Goal: Task Accomplishment & Management: Use online tool/utility

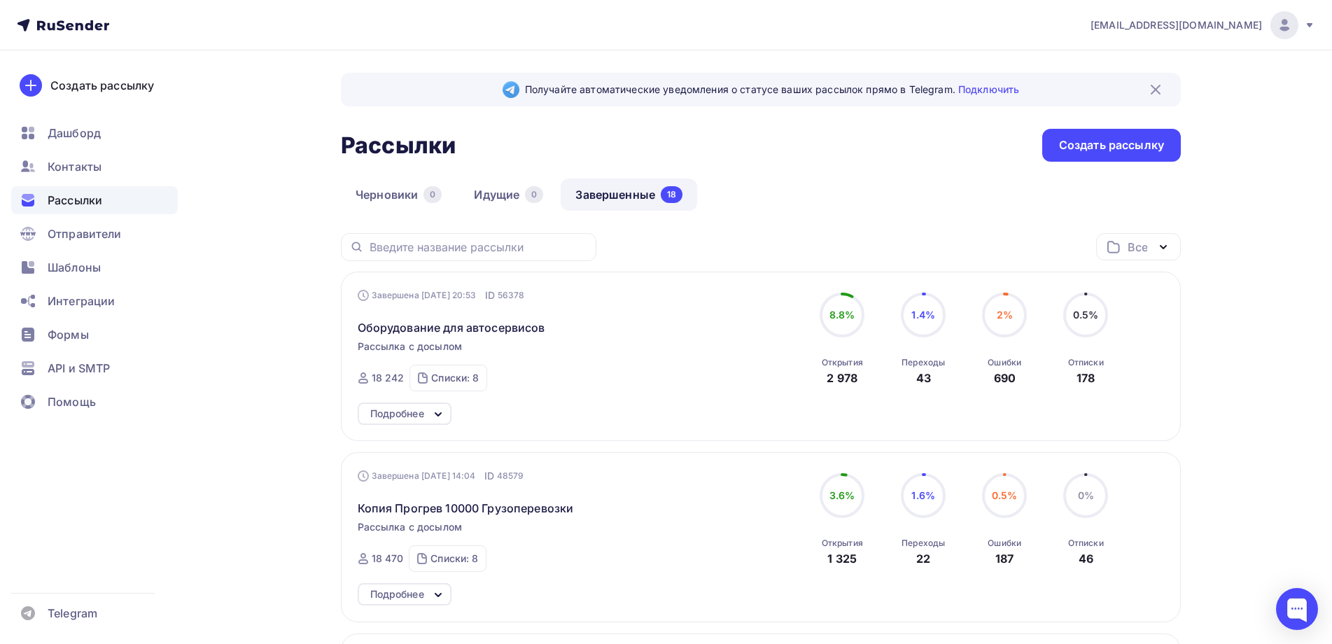
click at [610, 194] on link "Завершенные 18" at bounding box center [629, 194] width 136 height 32
click at [643, 365] on div "Завершена 21.08.2025, 20:53 ID 56378 Оборудование для автосервисов Рассылка с д…" at bounding box center [517, 339] width 319 height 103
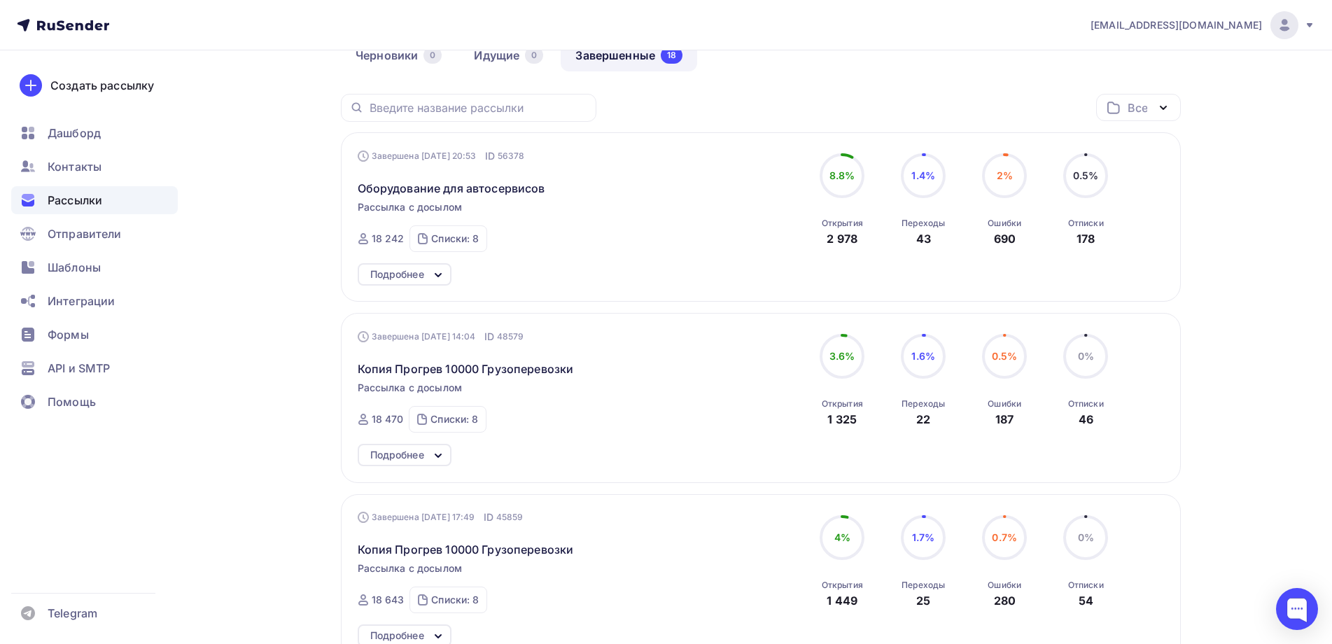
scroll to position [350, 0]
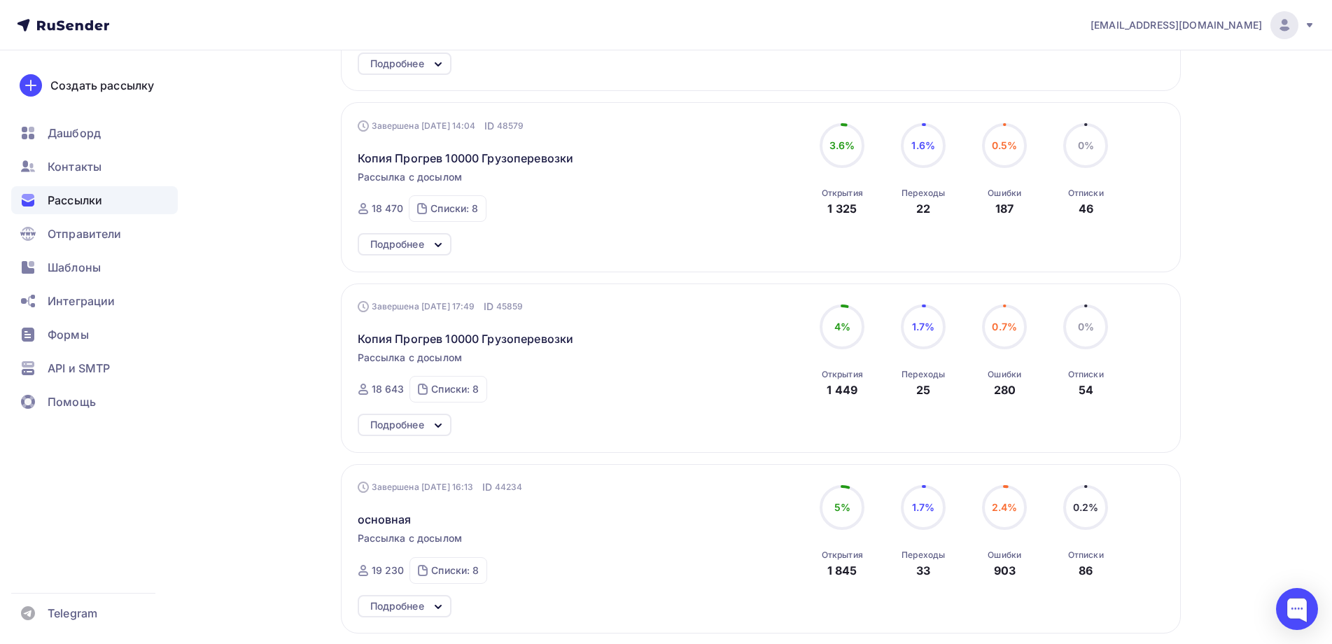
click at [440, 423] on icon at bounding box center [438, 425] width 17 height 17
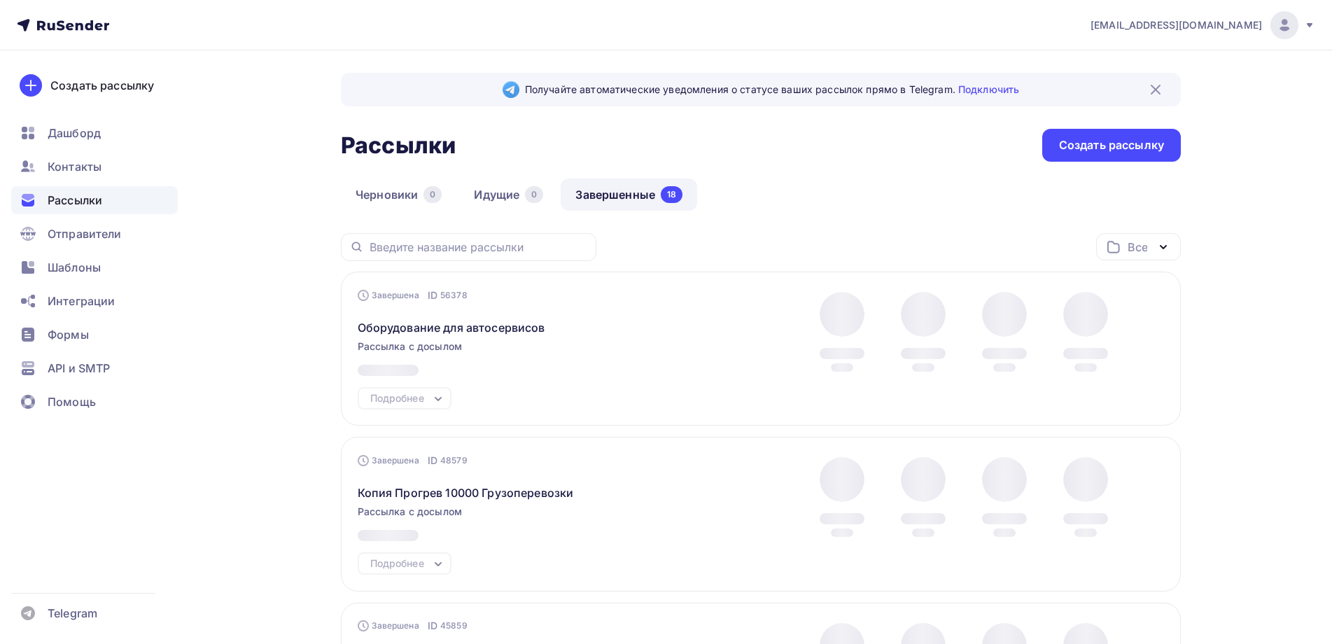
click at [811, 369] on div at bounding box center [842, 332] width 70 height 80
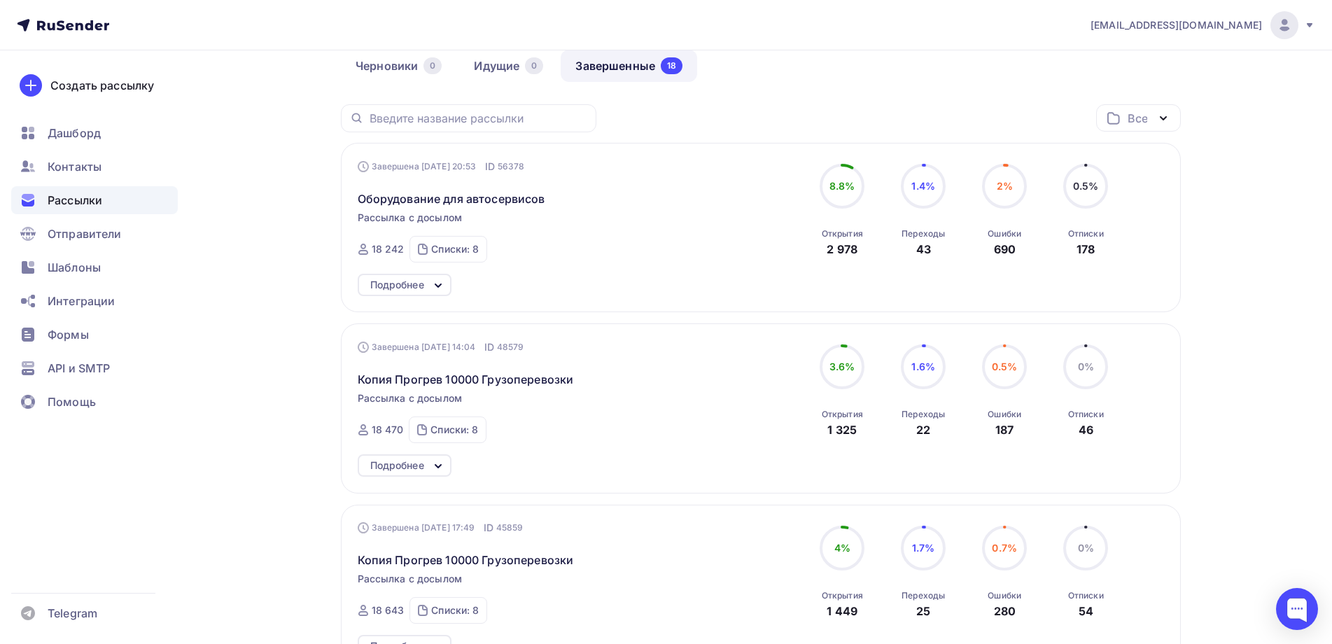
scroll to position [140, 0]
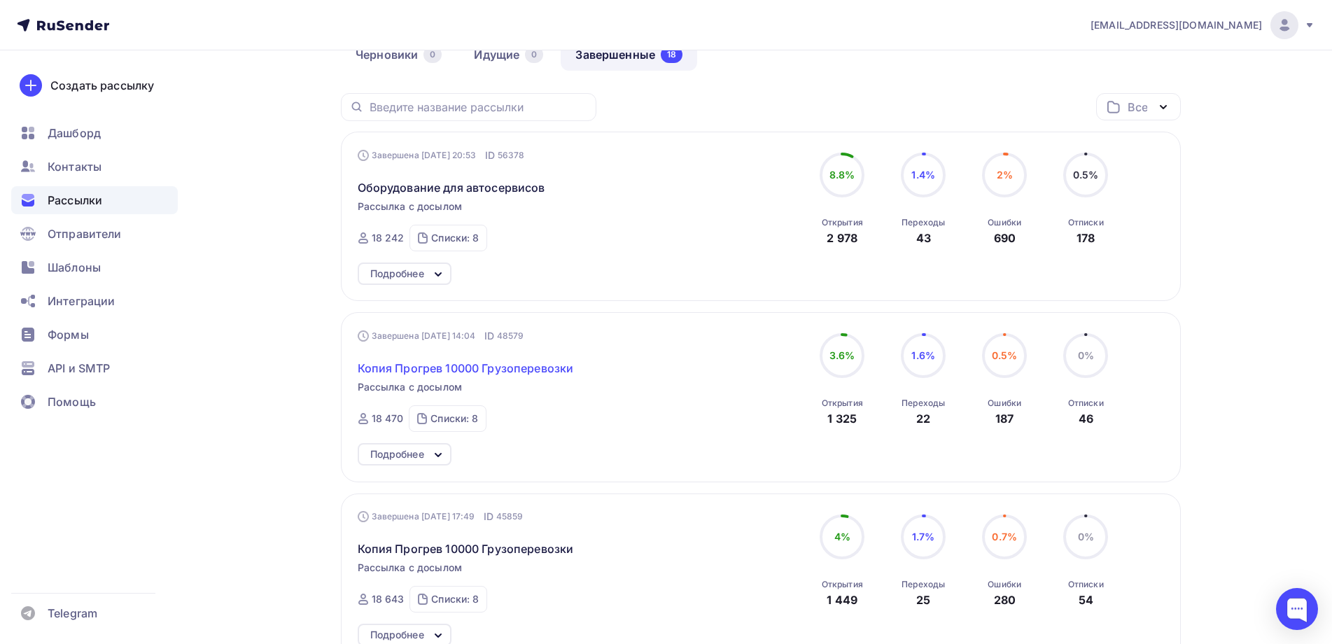
click at [531, 369] on span "Копия Прогрев 10000 Грузоперевозки" at bounding box center [466, 368] width 216 height 17
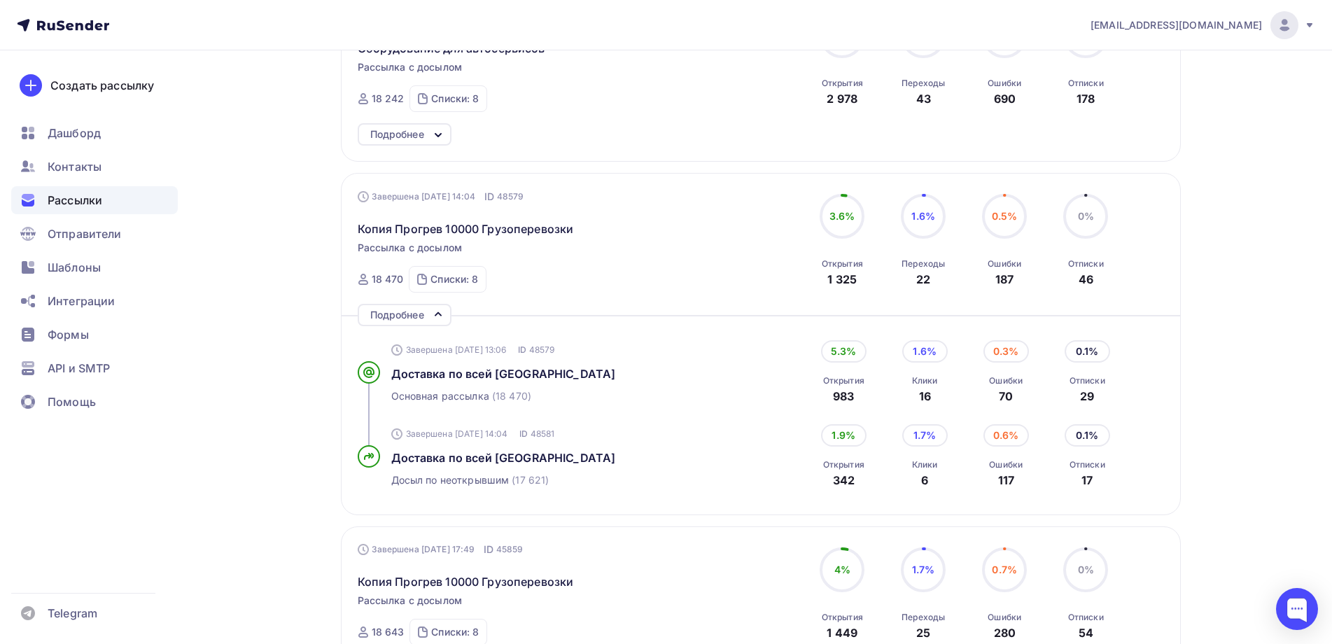
scroll to position [280, 0]
click at [75, 125] on span "Дашборд" at bounding box center [74, 133] width 53 height 17
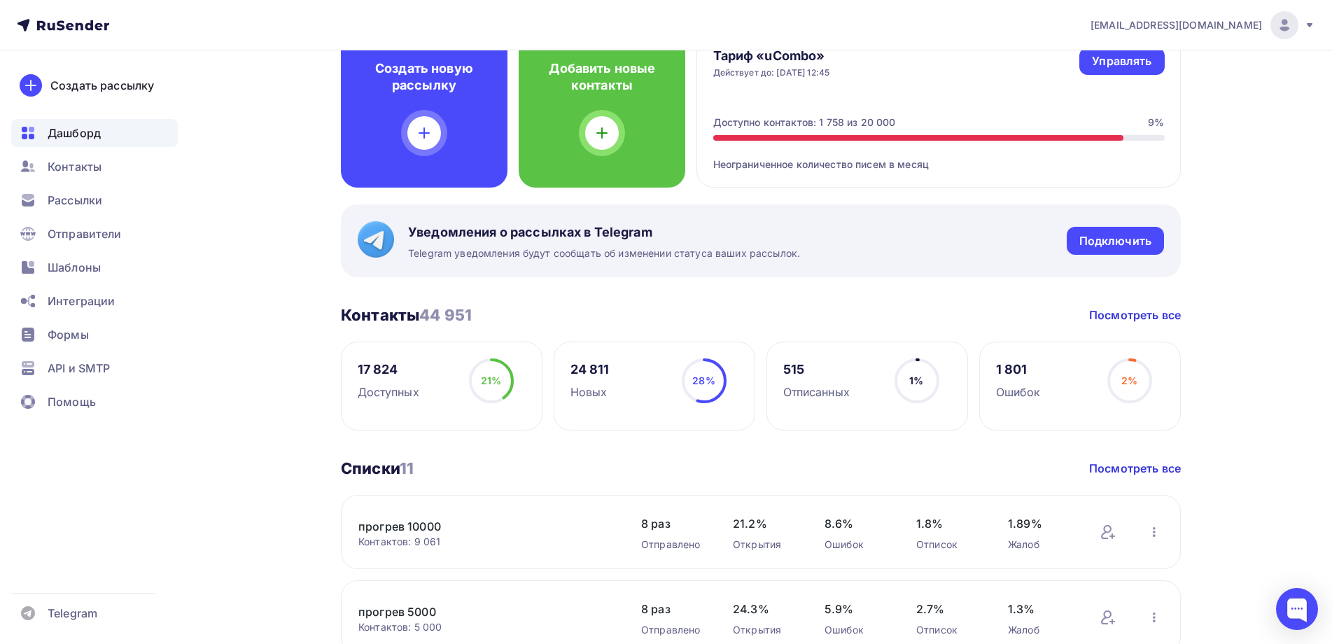
scroll to position [210, 0]
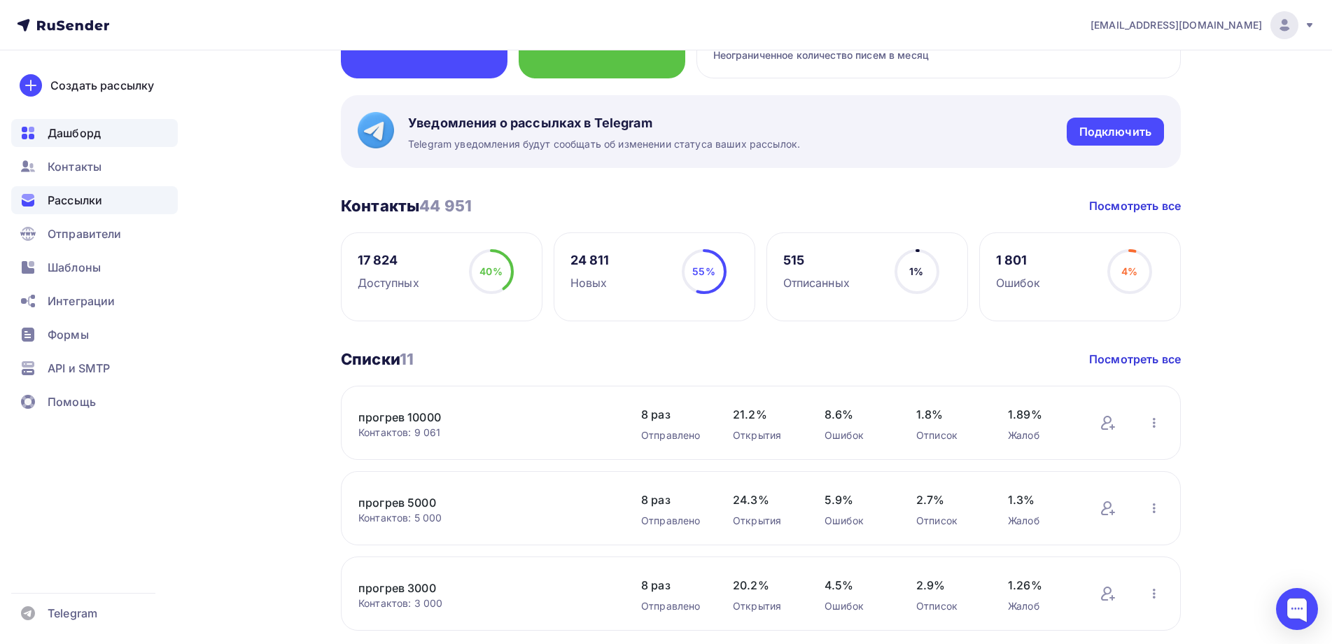
click at [66, 199] on span "Рассылки" at bounding box center [75, 200] width 55 height 17
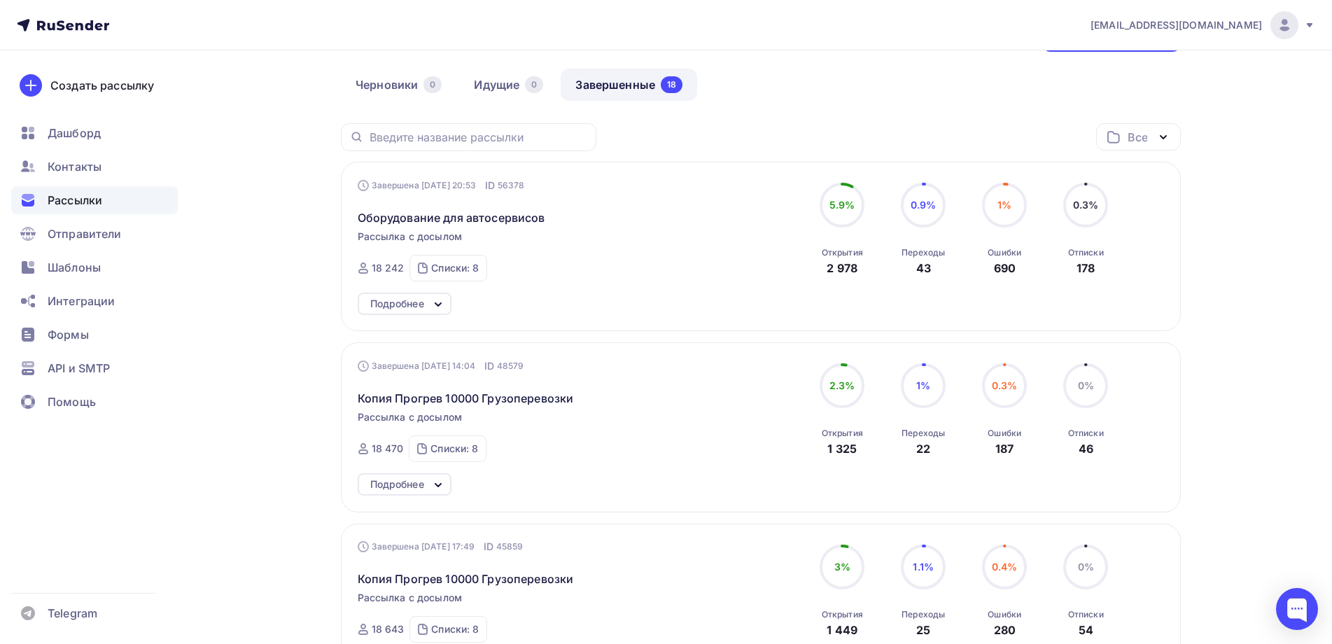
scroll to position [140, 0]
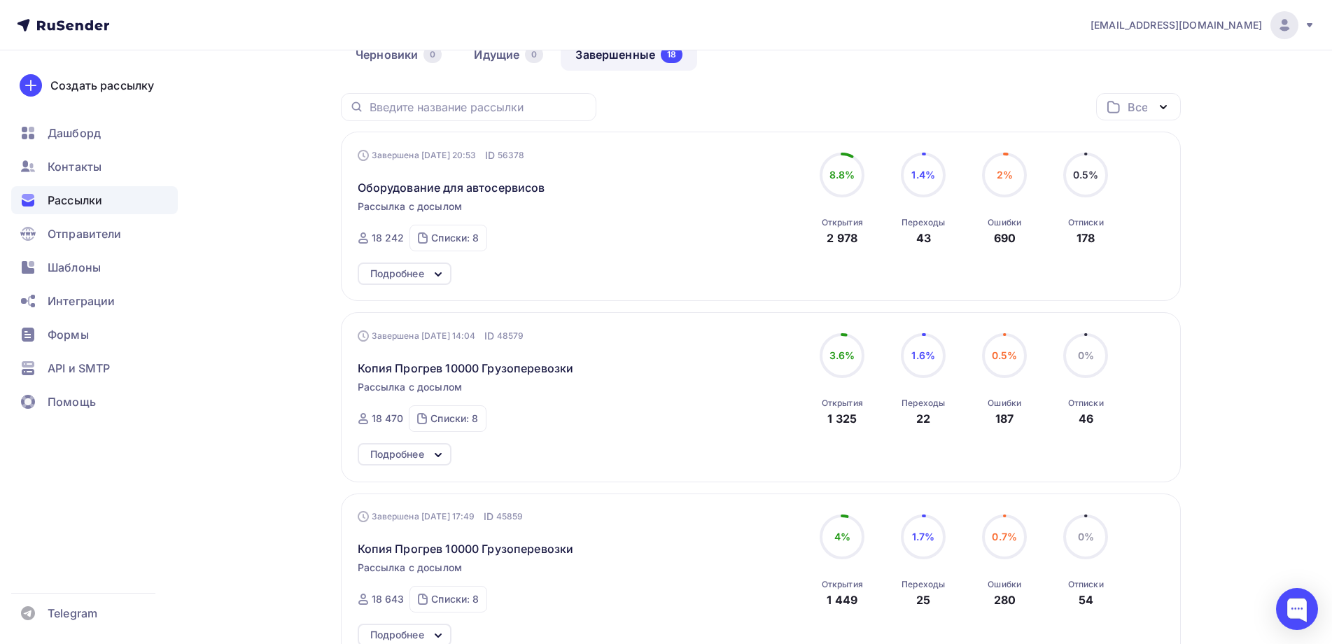
click at [1135, 421] on div "Завершена 12.06.2025, 14:04 ID 48579 Копия Прогрев 10000 Грузоперевозки Рассылк…" at bounding box center [761, 380] width 807 height 103
drag, startPoint x: 1139, startPoint y: 340, endPoint x: 1165, endPoint y: 316, distance: 35.6
click at [1141, 337] on div "Завершена 12.06.2025, 14:04 ID 48579 Копия Прогрев 10000 Грузоперевозки Рассылк…" at bounding box center [761, 380] width 807 height 103
click at [1165, 316] on div "Завершена 12.06.2025, 14:04 ID 48579 Копия Прогрев 10000 Грузоперевозки Рассылк…" at bounding box center [761, 396] width 840 height 169
click at [1160, 440] on div "Завершена 12.06.2025, 14:04 ID 48579 Копия Прогрев 10000 Грузоперевозки Рассылк…" at bounding box center [761, 396] width 840 height 169
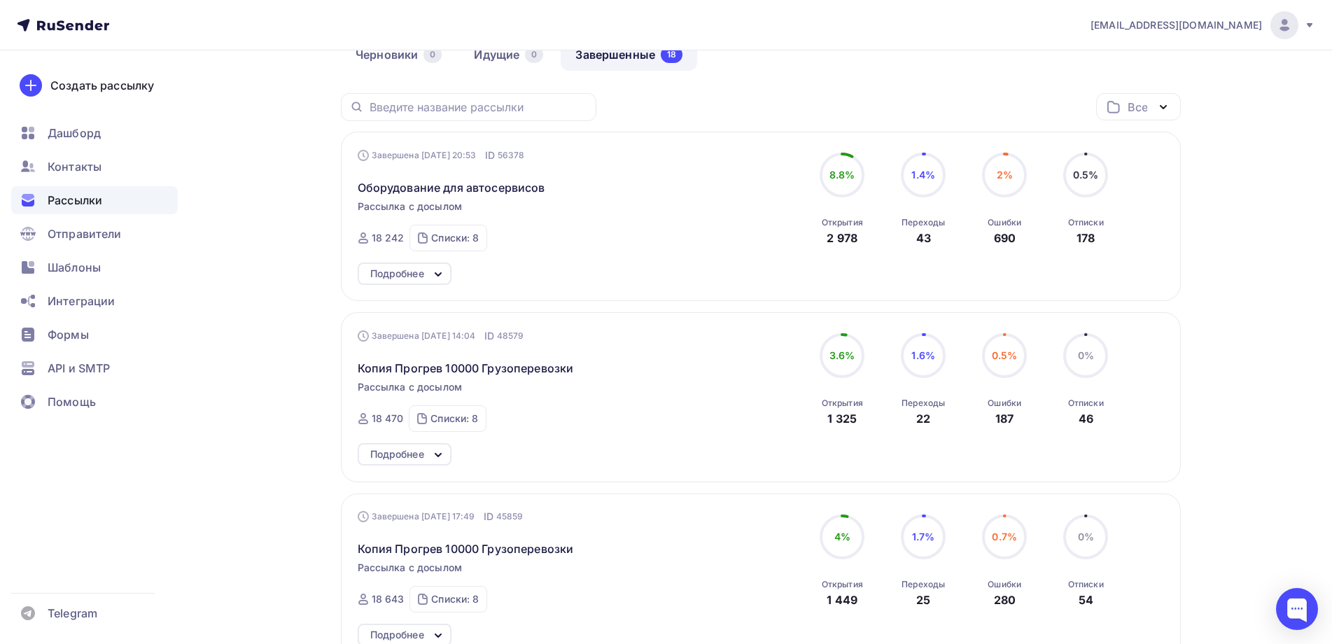
click at [1167, 103] on icon "button" at bounding box center [1163, 107] width 17 height 17
click at [442, 362] on span "Копия Прогрев 10000 Грузоперевозки" at bounding box center [466, 368] width 216 height 17
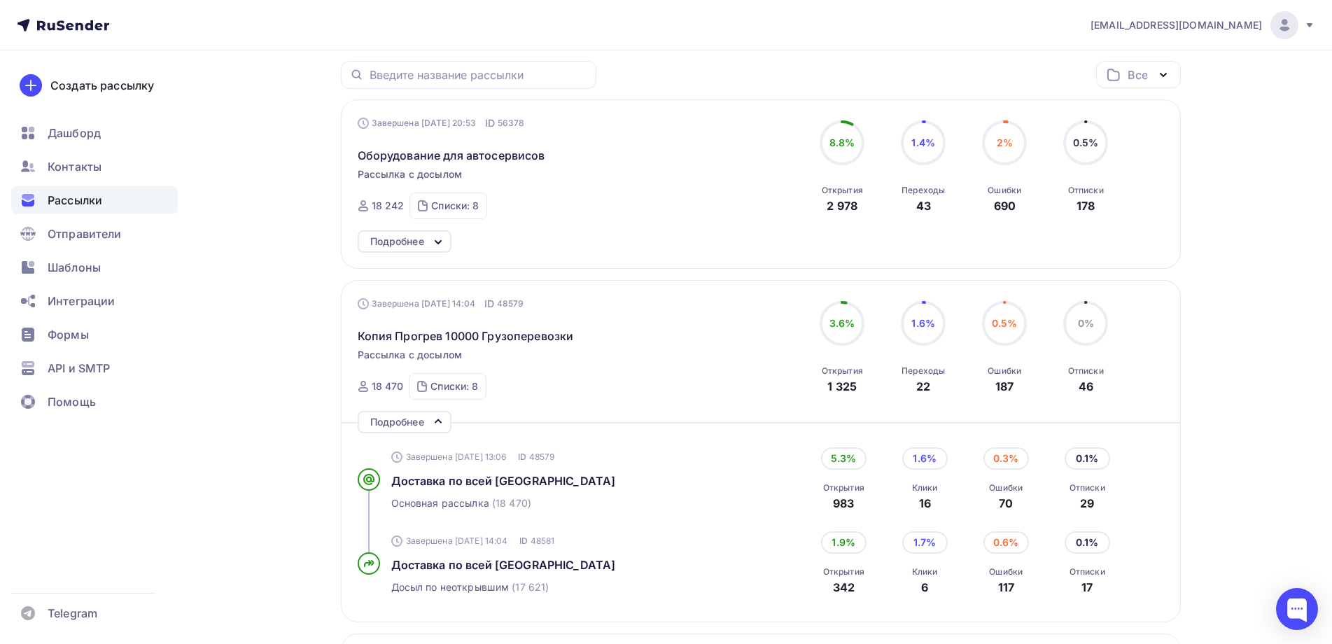
scroll to position [0, 0]
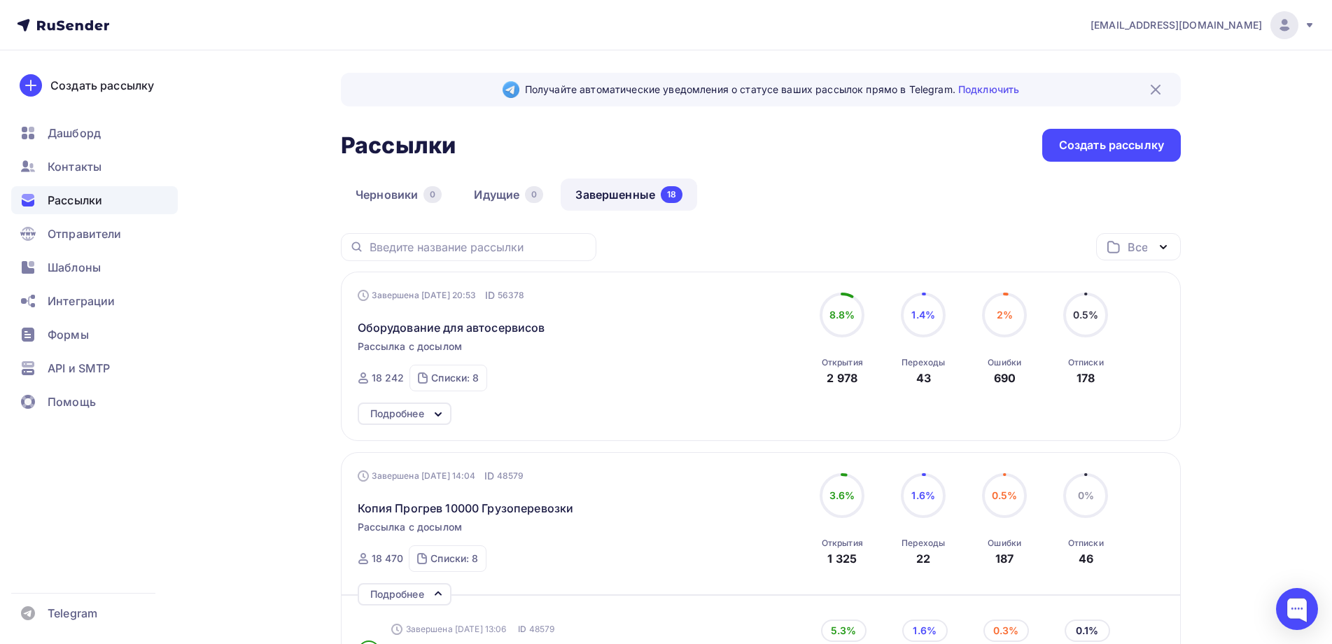
click at [1158, 86] on img at bounding box center [1155, 89] width 17 height 17
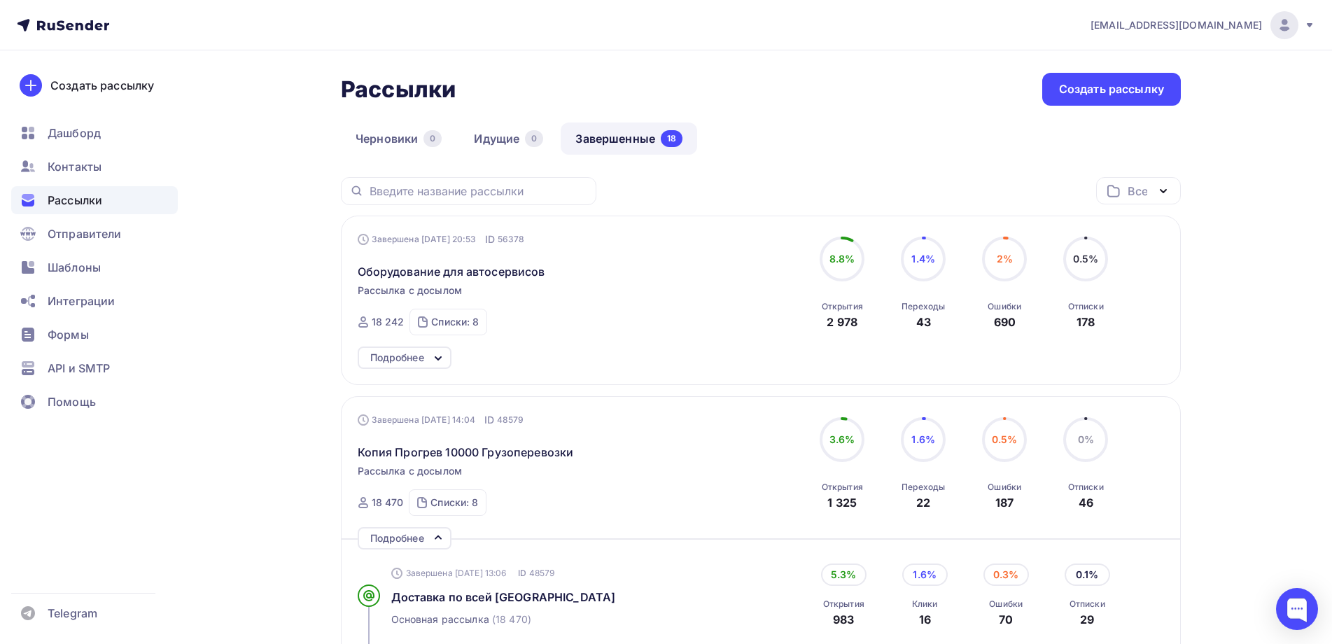
click at [603, 133] on link "Завершенные 18" at bounding box center [629, 138] width 136 height 32
click at [481, 136] on link "Идущие 0" at bounding box center [508, 138] width 99 height 32
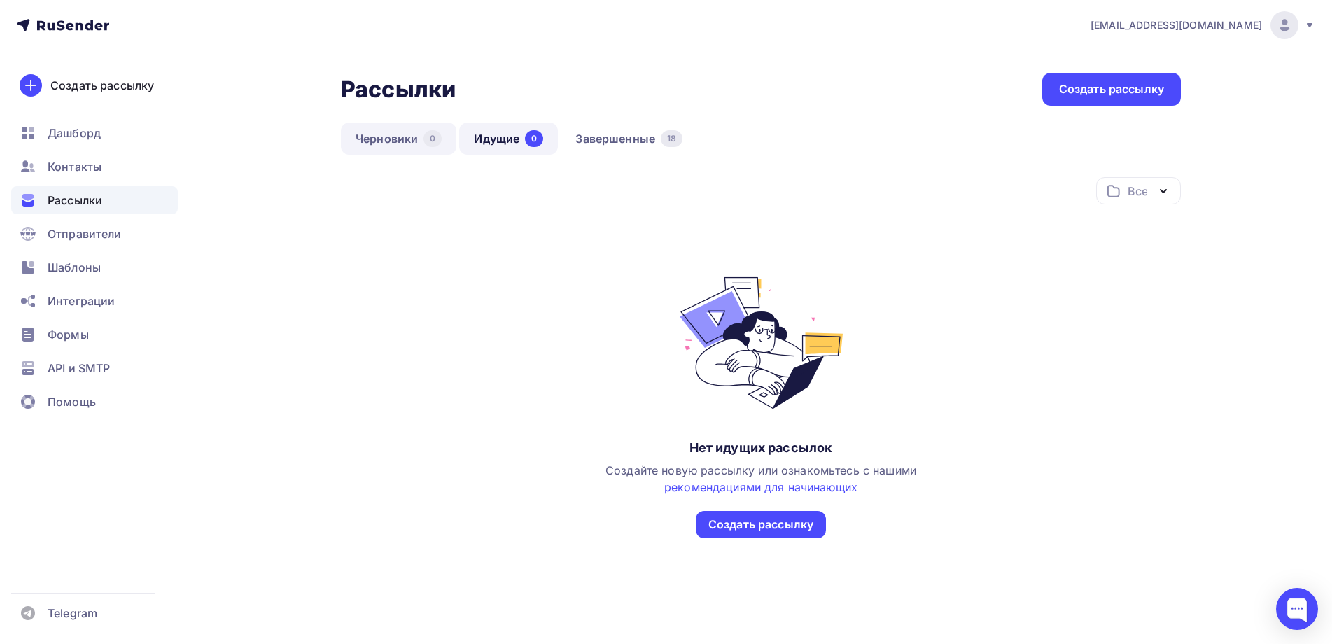
click at [379, 137] on link "Черновики 0" at bounding box center [398, 138] width 115 height 32
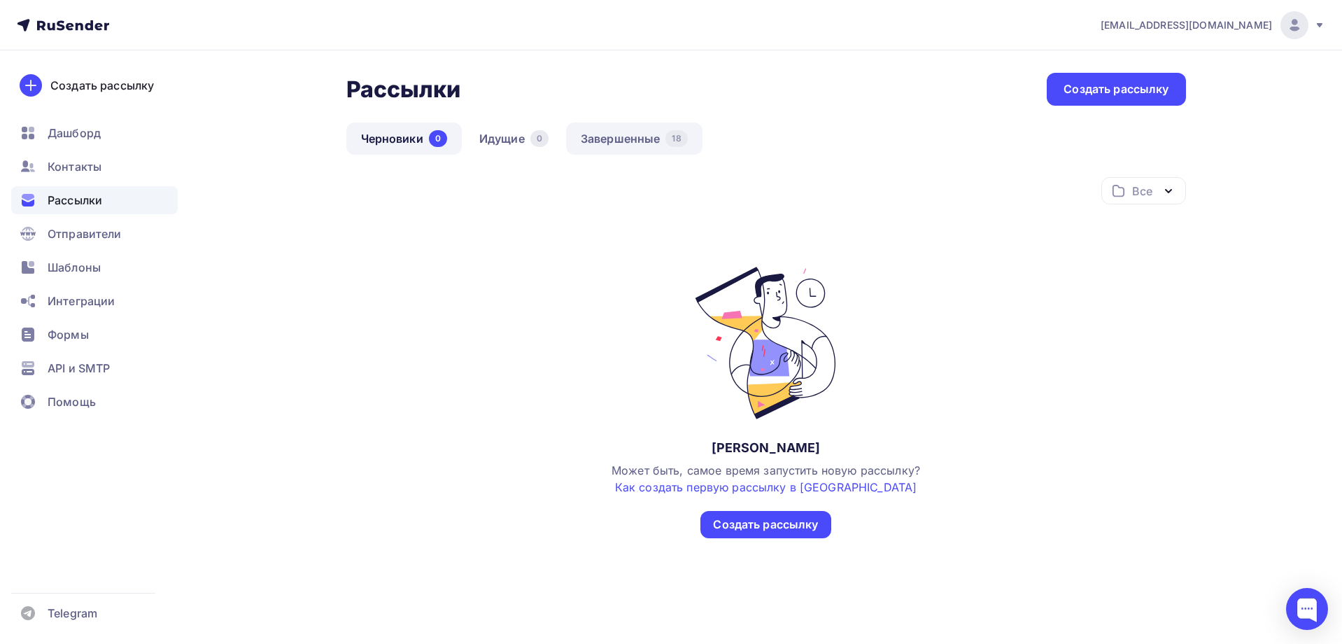
click at [619, 135] on link "Завершенные 18" at bounding box center [634, 138] width 136 height 32
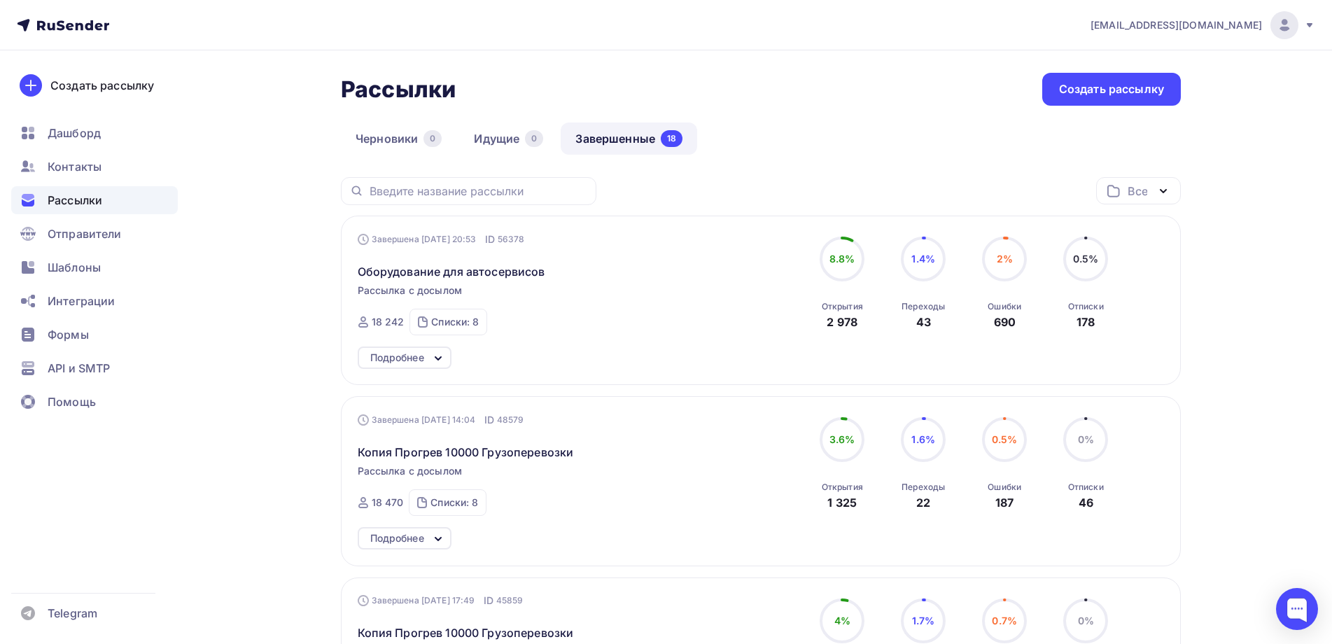
drag, startPoint x: 1107, startPoint y: 85, endPoint x: 941, endPoint y: 134, distance: 173.0
click at [941, 134] on div "Черновики 0 Идущие 0 Завершенные 18" at bounding box center [761, 149] width 840 height 55
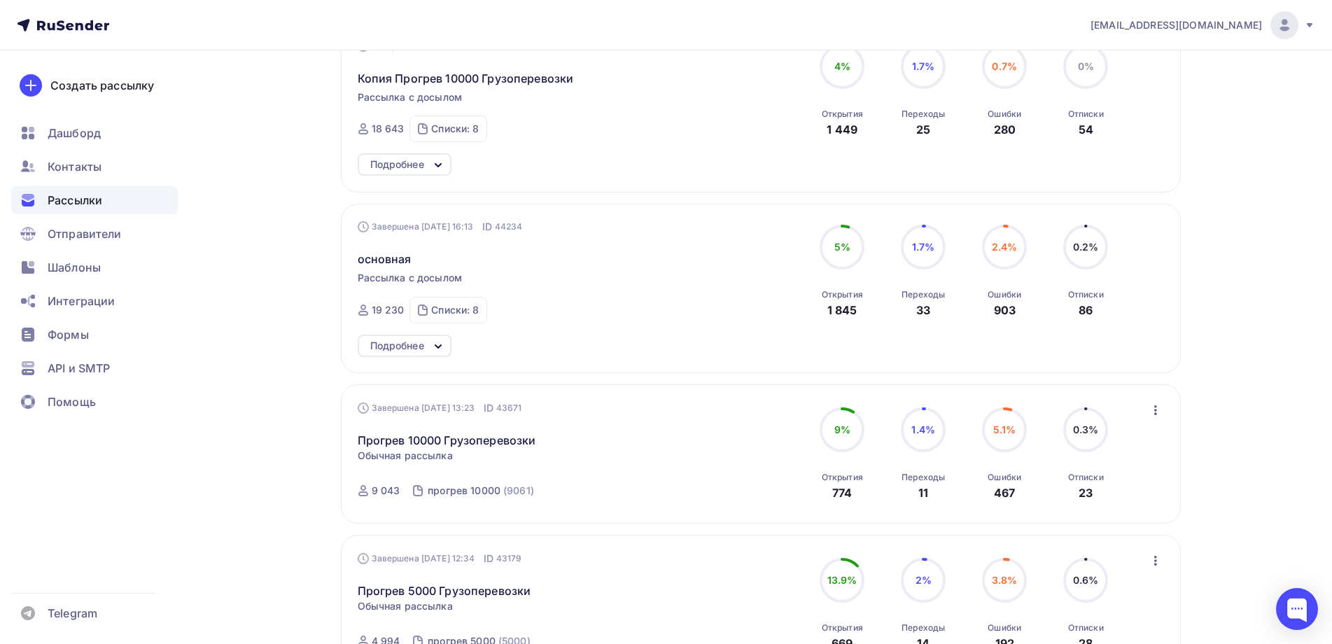
scroll to position [560, 0]
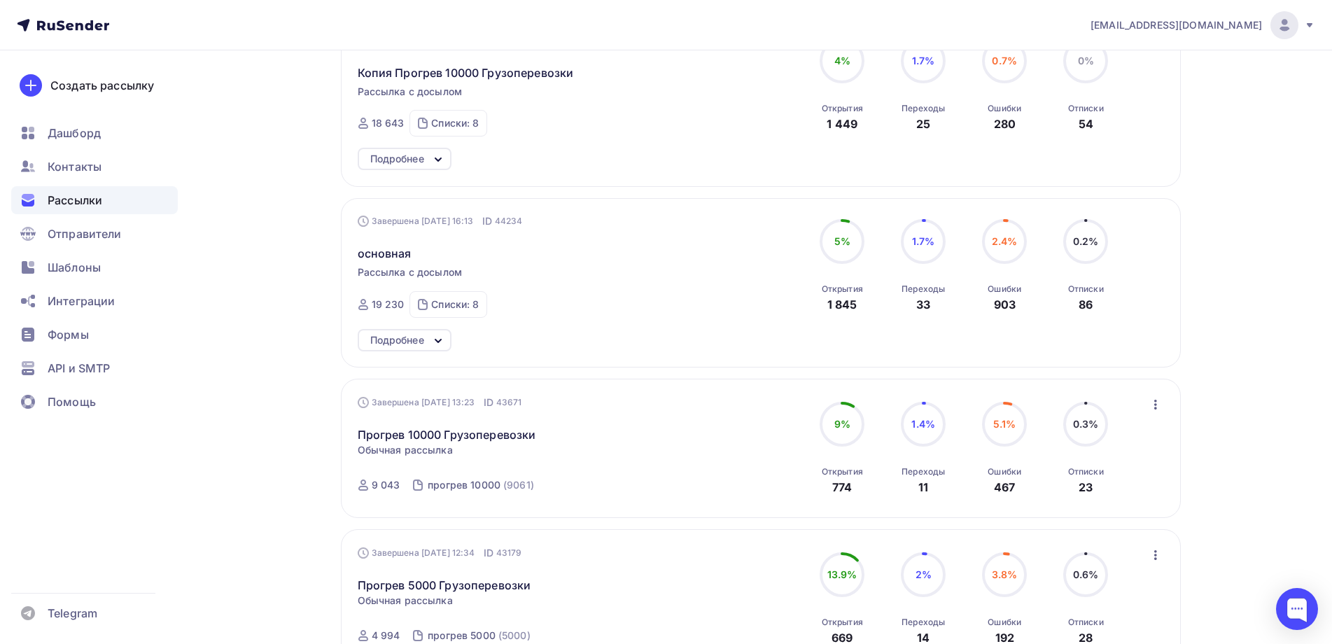
click at [1155, 402] on icon "button" at bounding box center [1155, 404] width 17 height 17
click at [1247, 404] on div "vv@usk-rus.ru Аккаунт Тарифы Выйти Создать рассылку Дашборд Контакты Рассылки О…" at bounding box center [666, 448] width 1332 height 2017
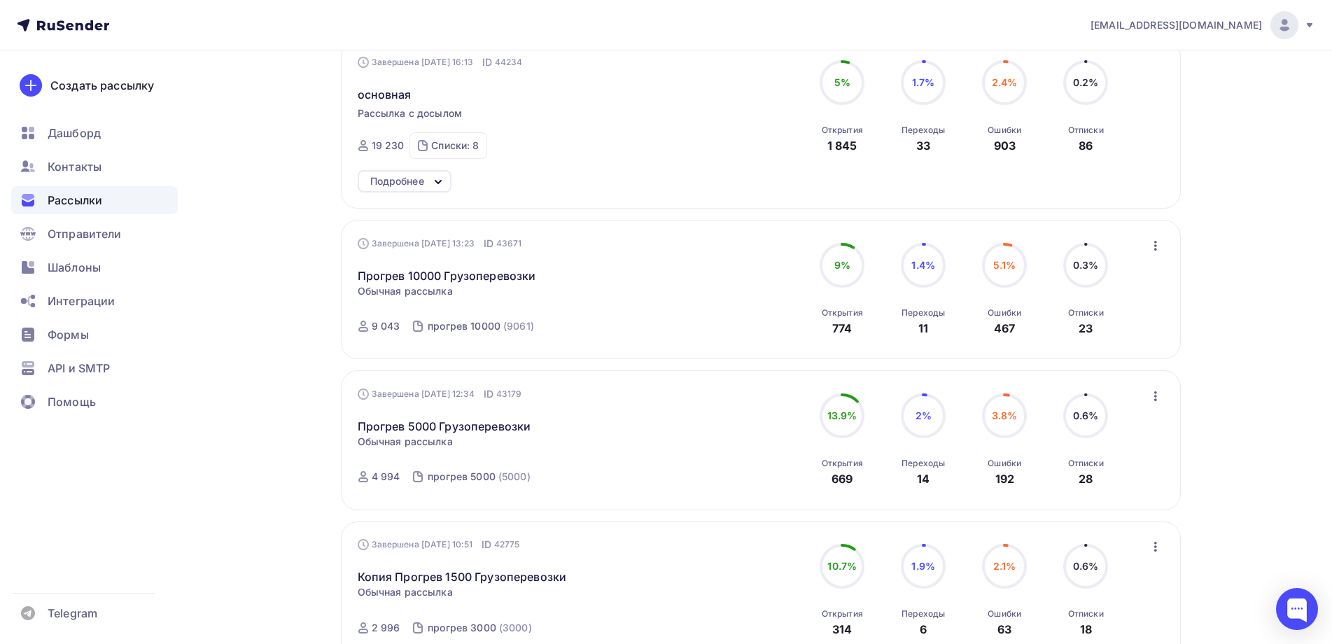
scroll to position [700, 0]
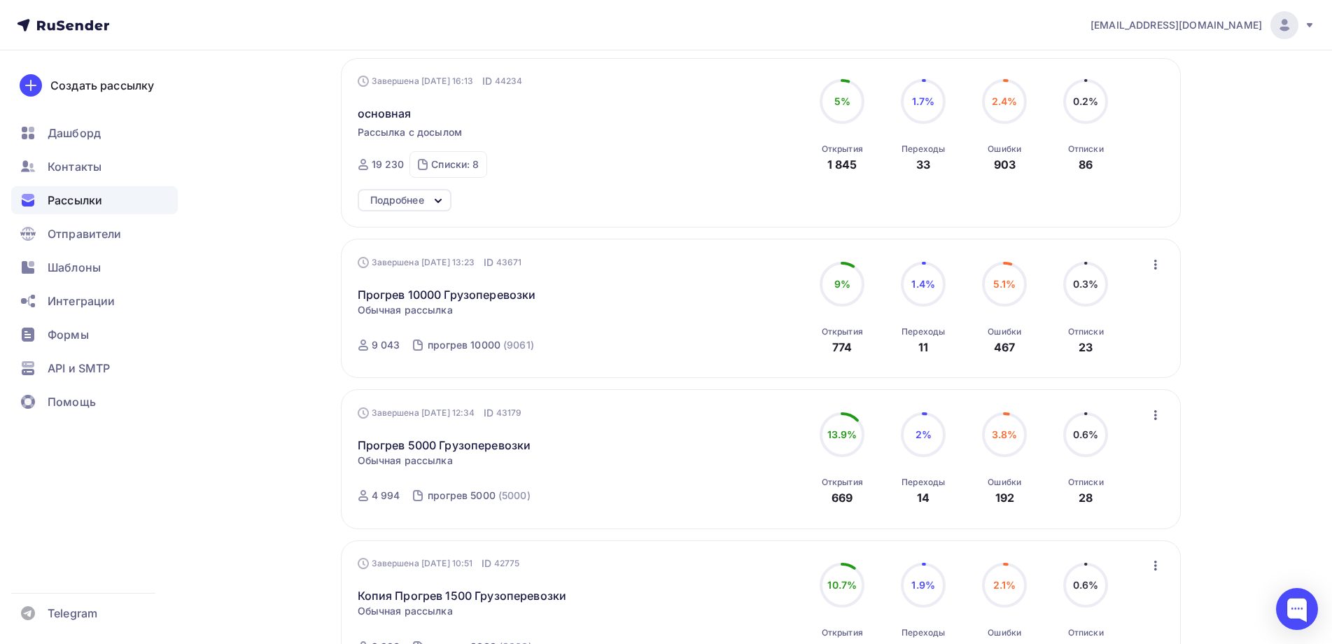
click at [1155, 265] on icon "button" at bounding box center [1155, 265] width 3 height 10
click at [1110, 356] on div "Копировать в новую" at bounding box center [1091, 357] width 143 height 17
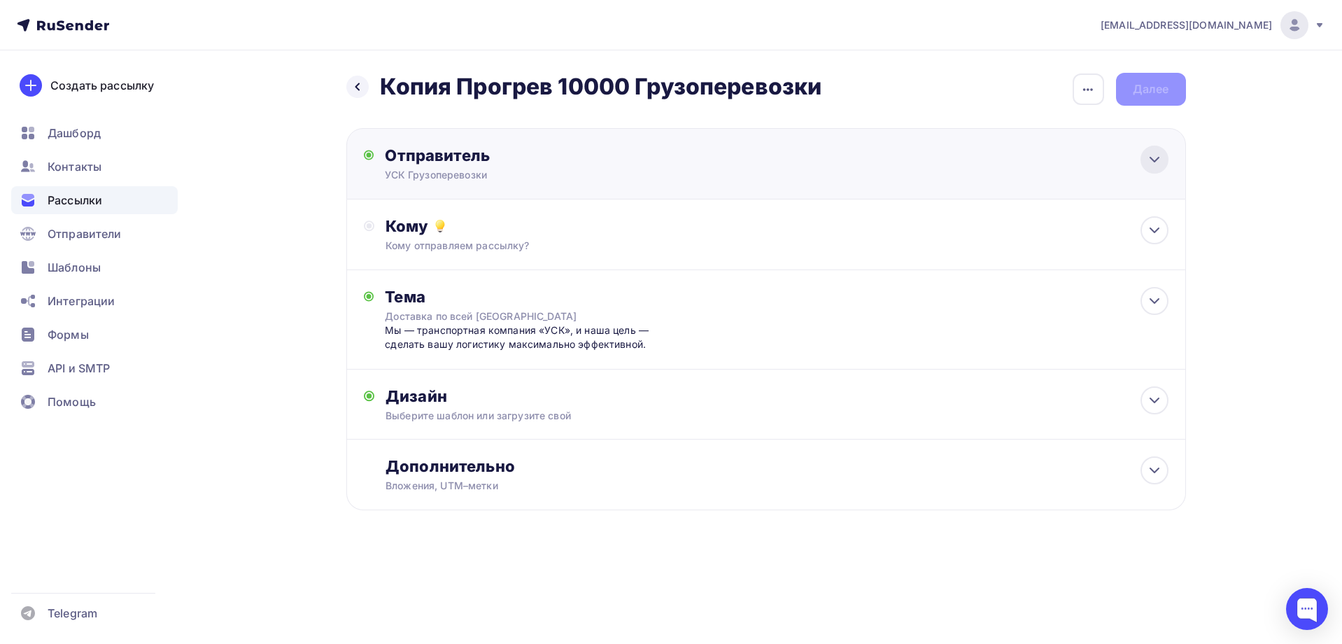
click at [1157, 156] on icon at bounding box center [1154, 159] width 17 height 17
type input "УСК Грузоперевозки"
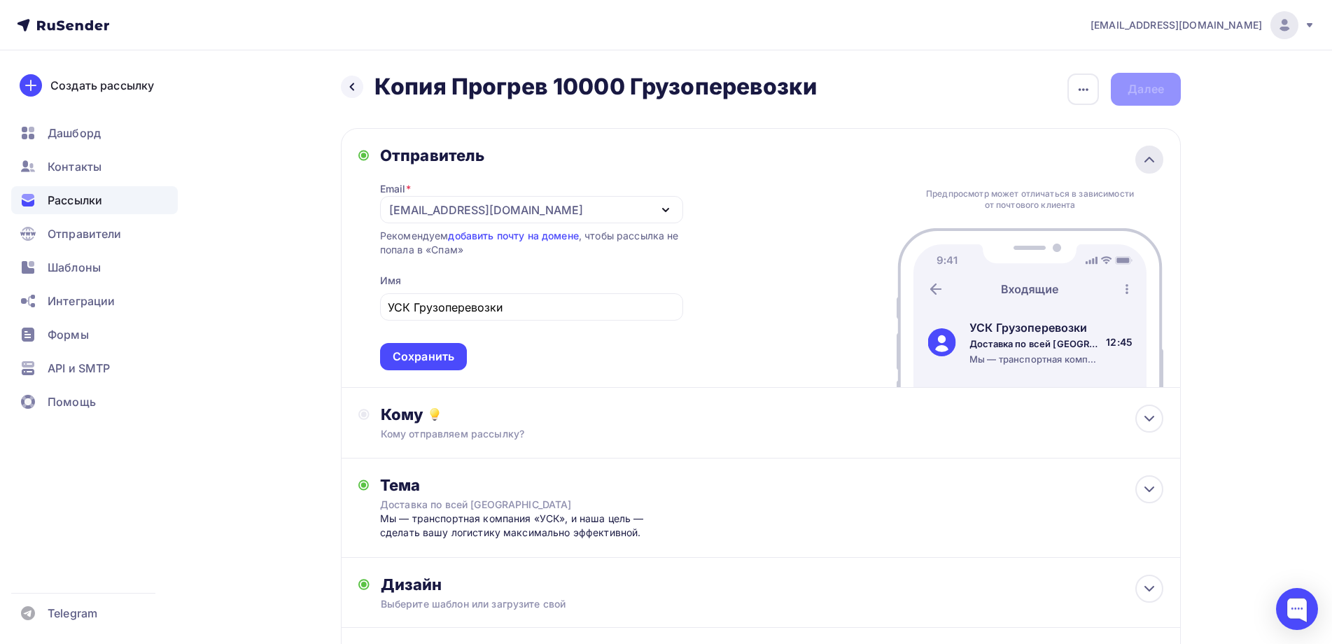
click at [1157, 156] on icon at bounding box center [1149, 159] width 17 height 17
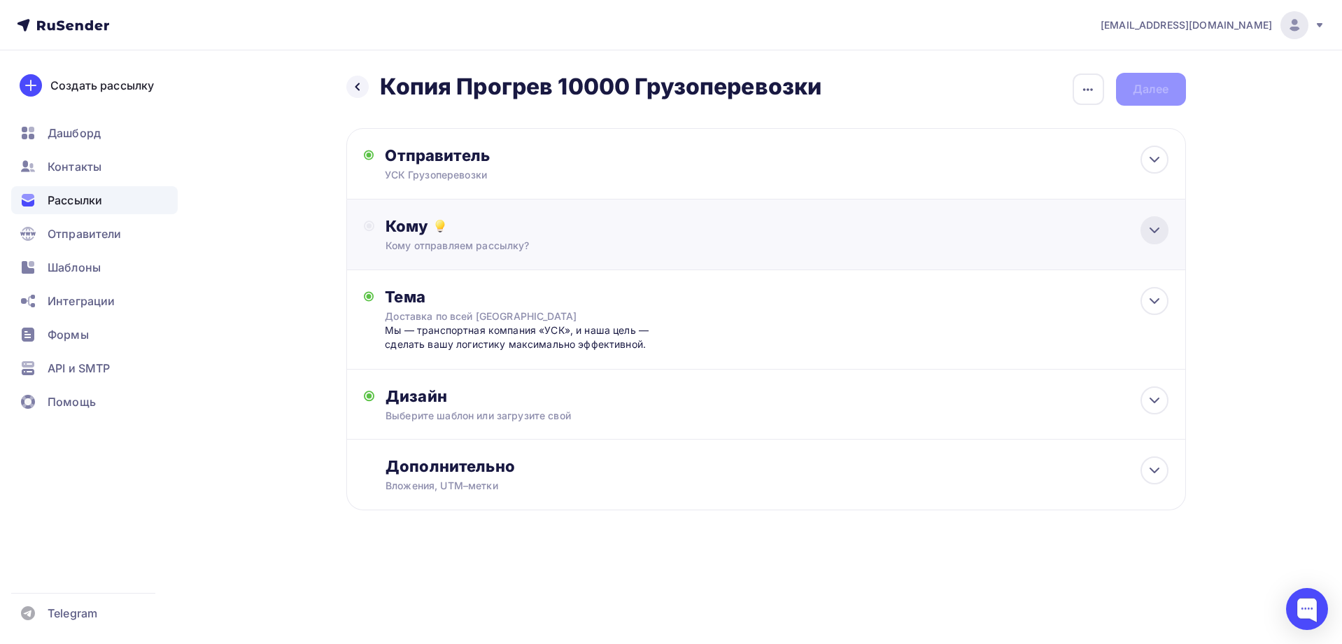
click at [1150, 230] on icon at bounding box center [1154, 230] width 17 height 17
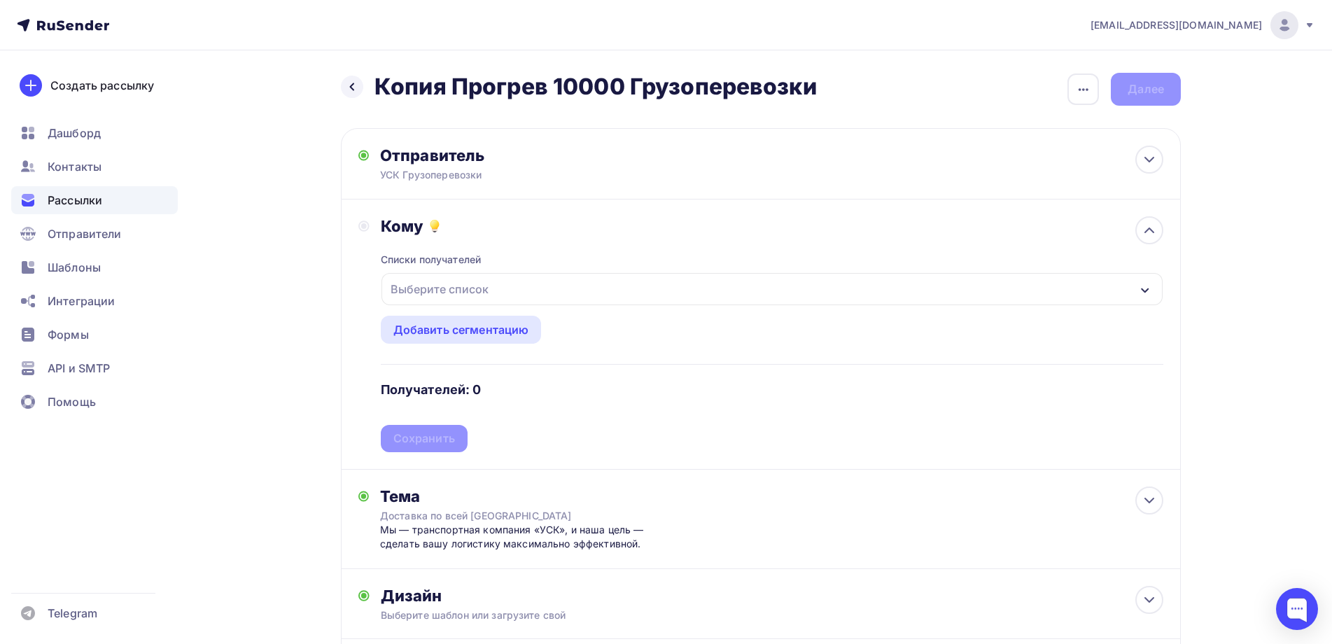
click at [1151, 291] on div "Выберите список" at bounding box center [771, 289] width 781 height 32
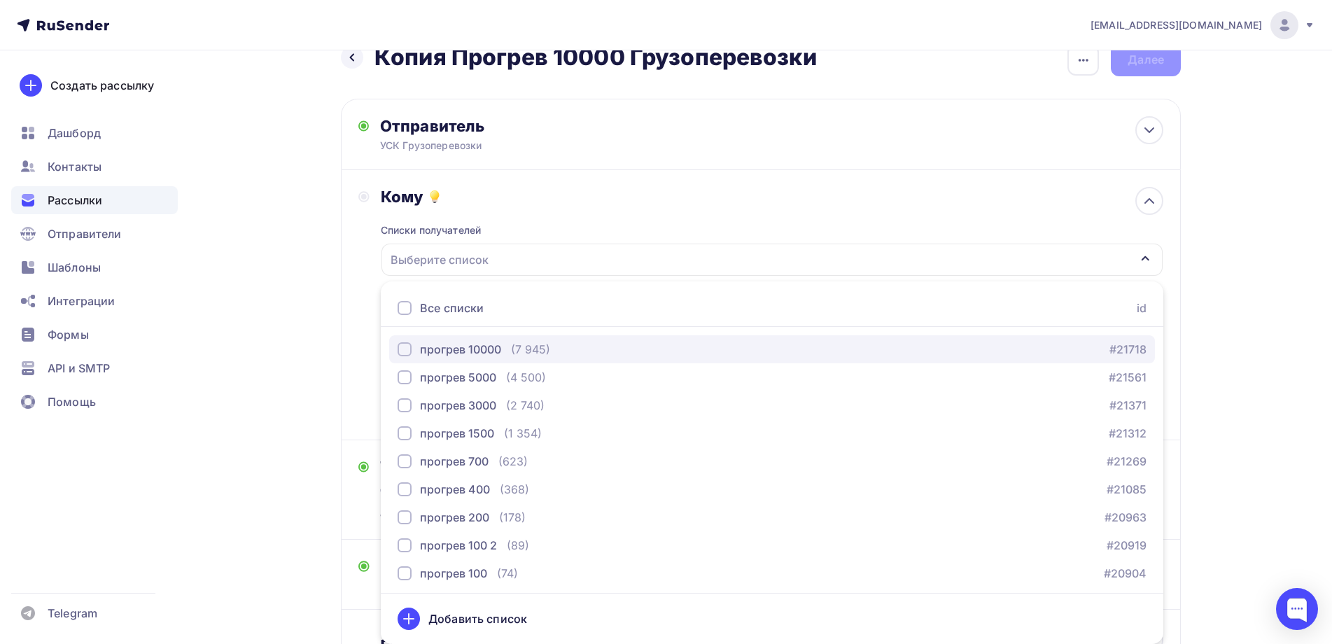
click at [405, 347] on div "button" at bounding box center [405, 349] width 14 height 14
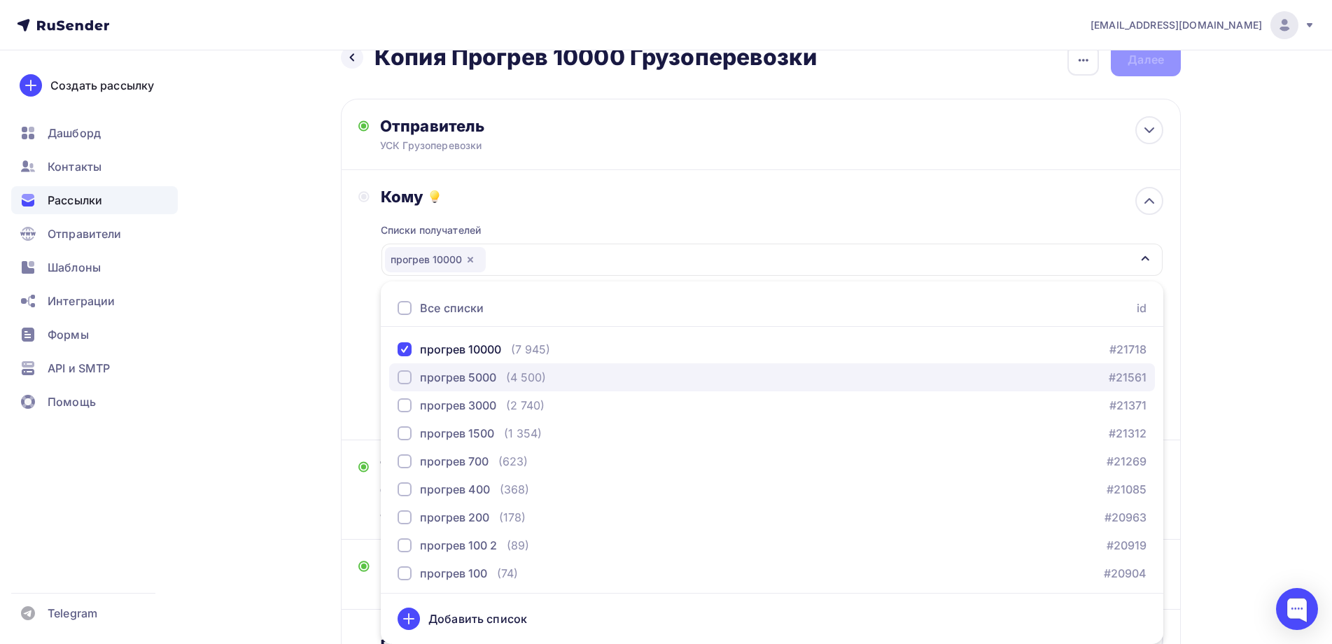
click at [404, 377] on div "button" at bounding box center [405, 377] width 14 height 14
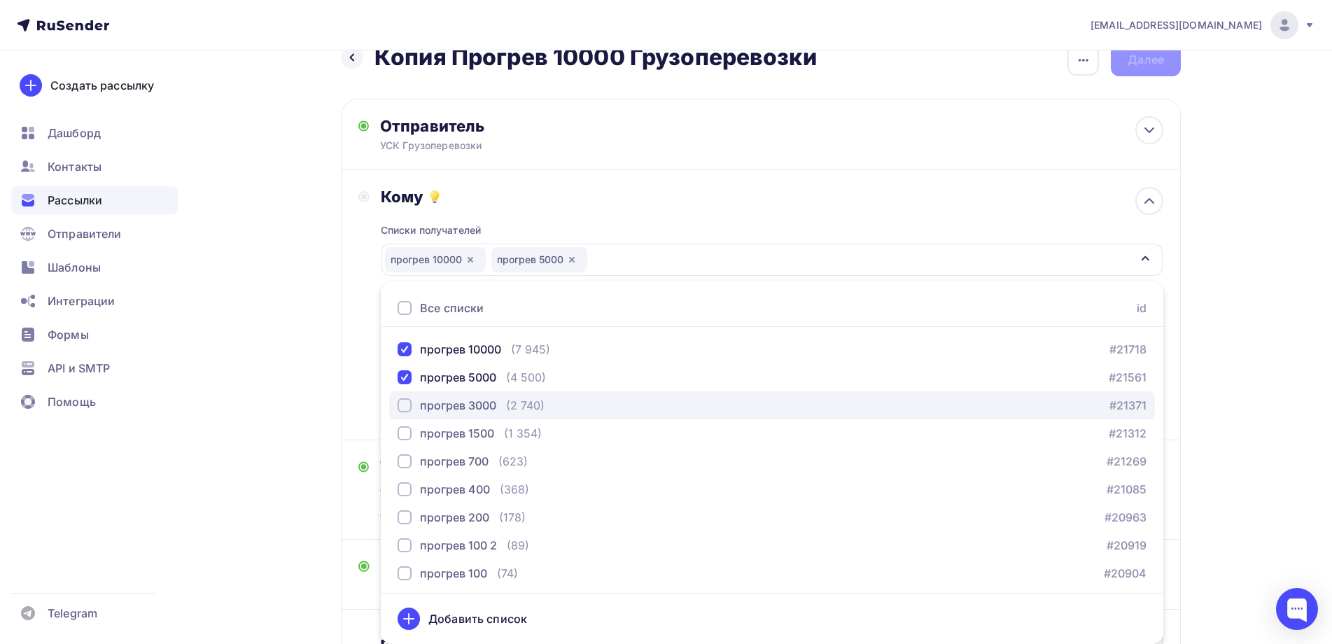
click at [402, 403] on div "button" at bounding box center [405, 405] width 14 height 14
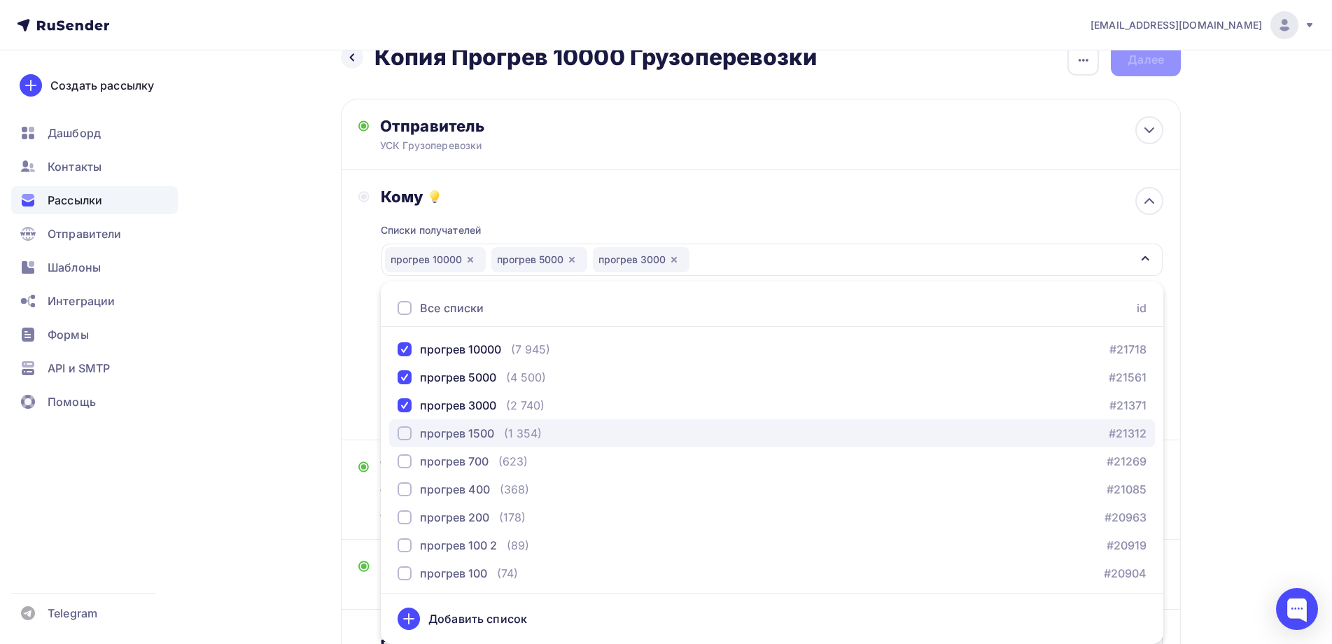
click at [401, 427] on div "button" at bounding box center [405, 433] width 14 height 14
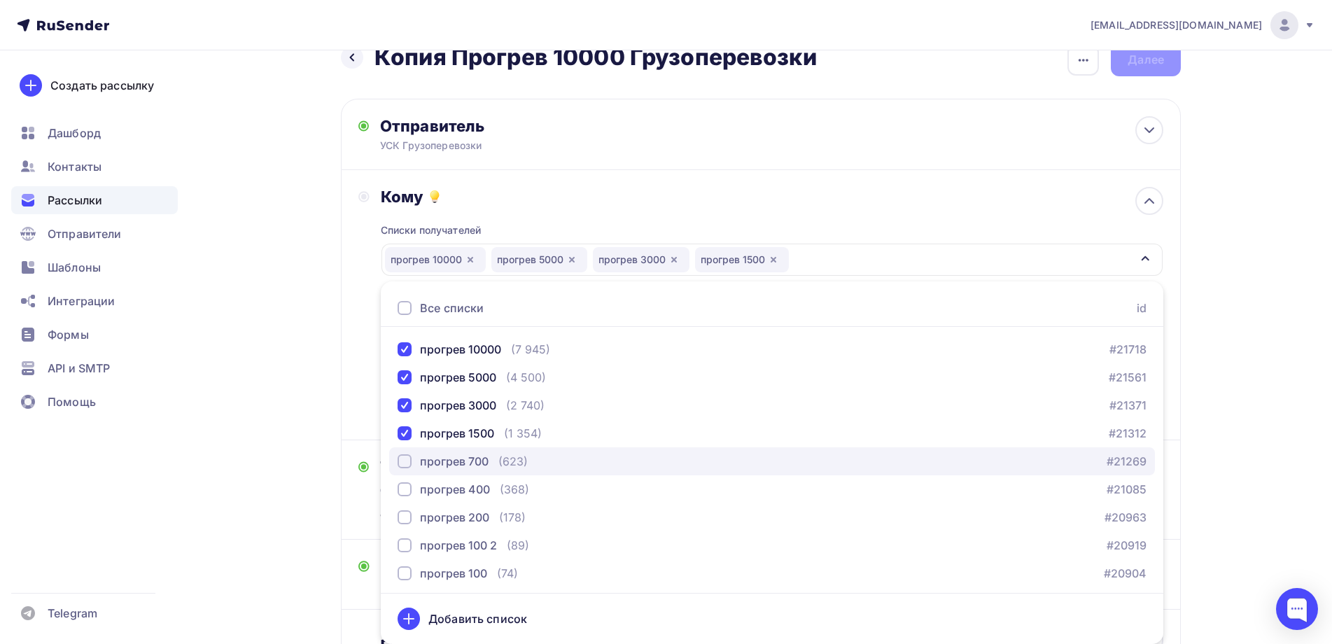
click at [404, 458] on div "button" at bounding box center [405, 461] width 14 height 14
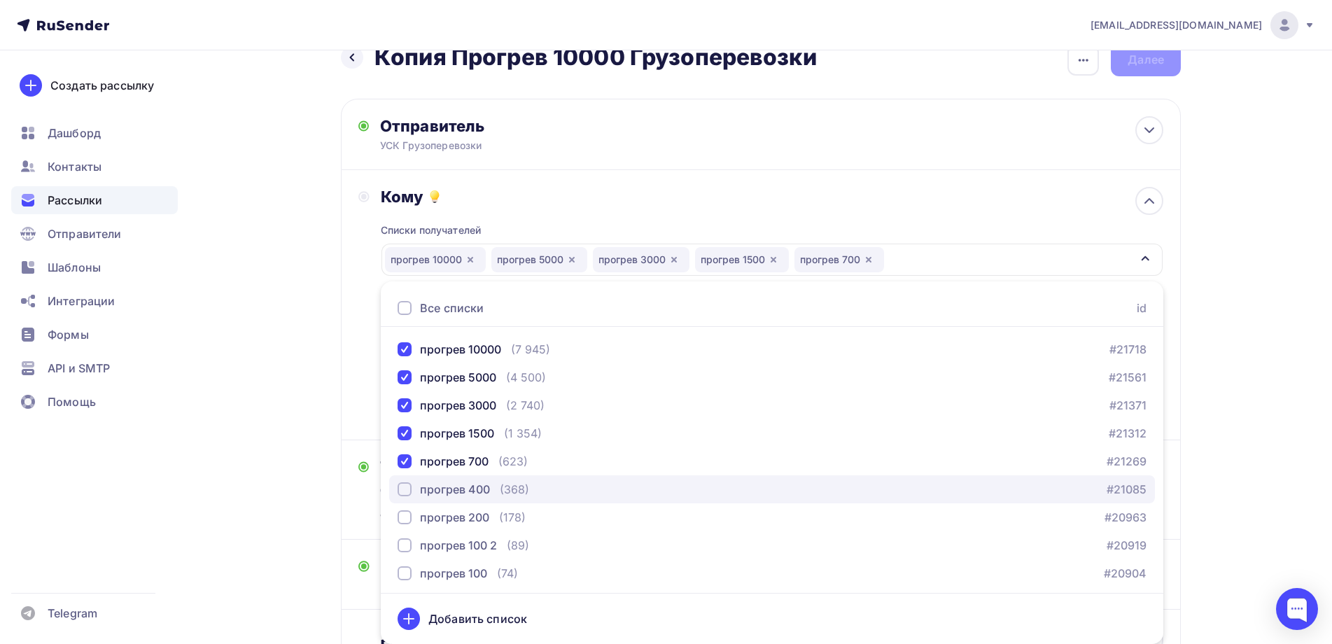
click at [403, 489] on div "button" at bounding box center [405, 489] width 14 height 14
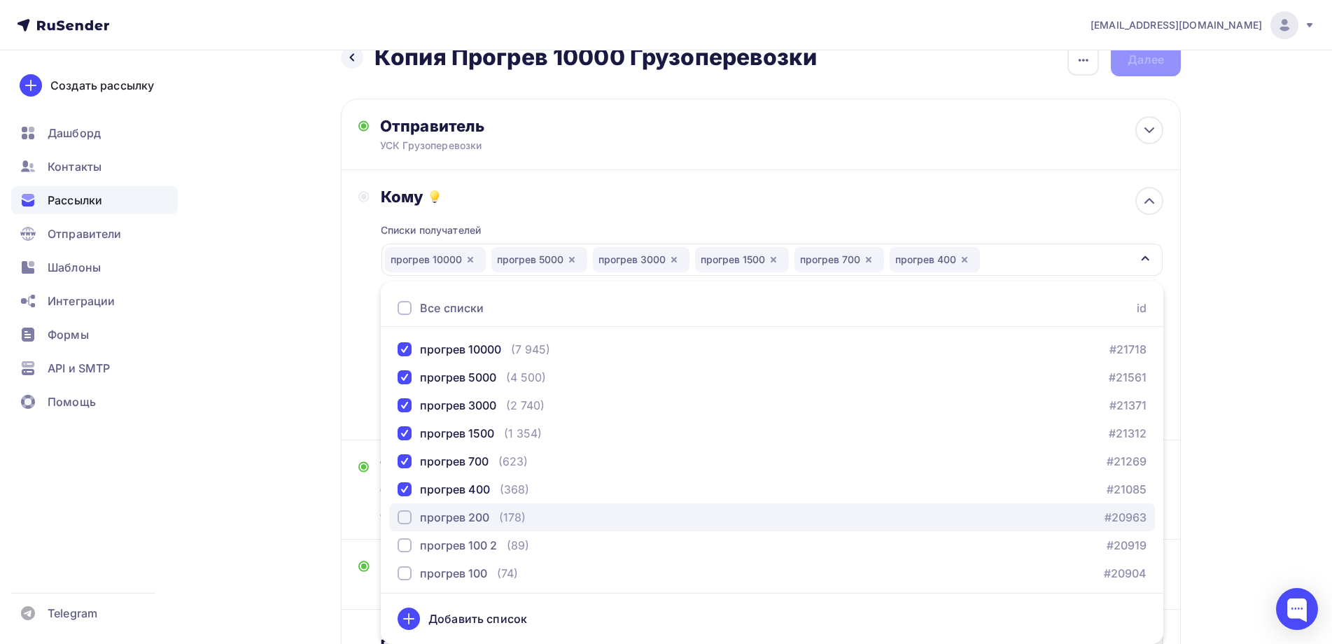
click at [405, 514] on div "button" at bounding box center [405, 517] width 14 height 14
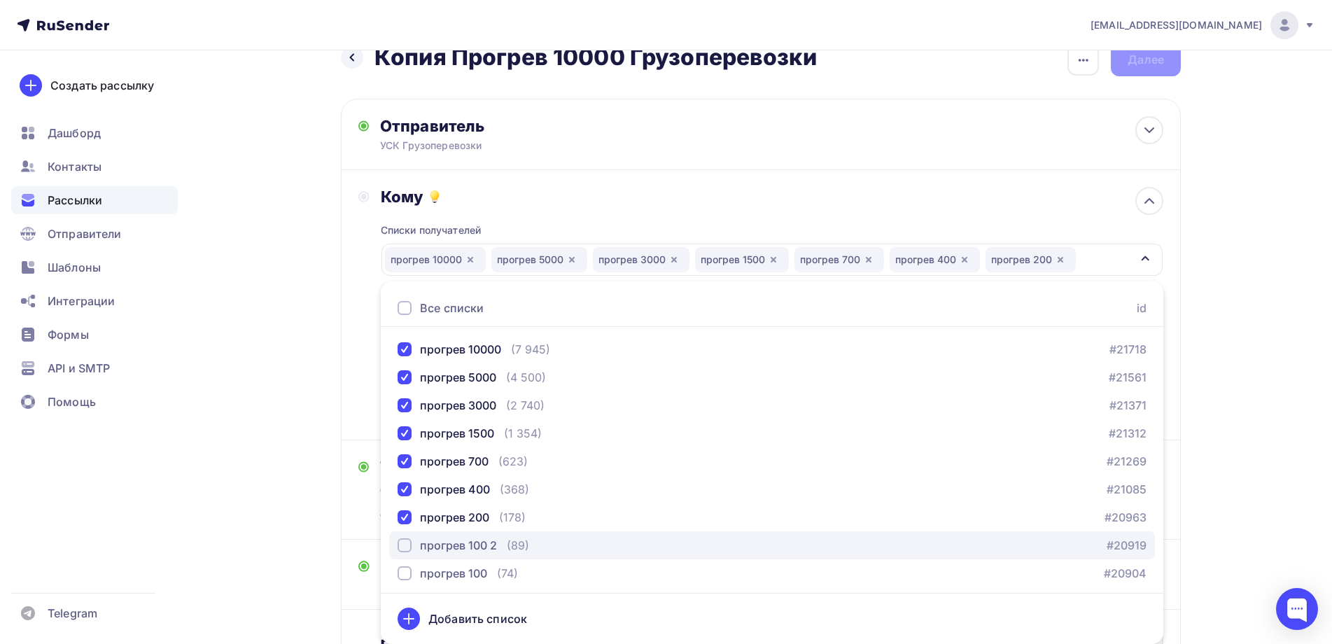
click at [405, 545] on div "button" at bounding box center [405, 545] width 14 height 14
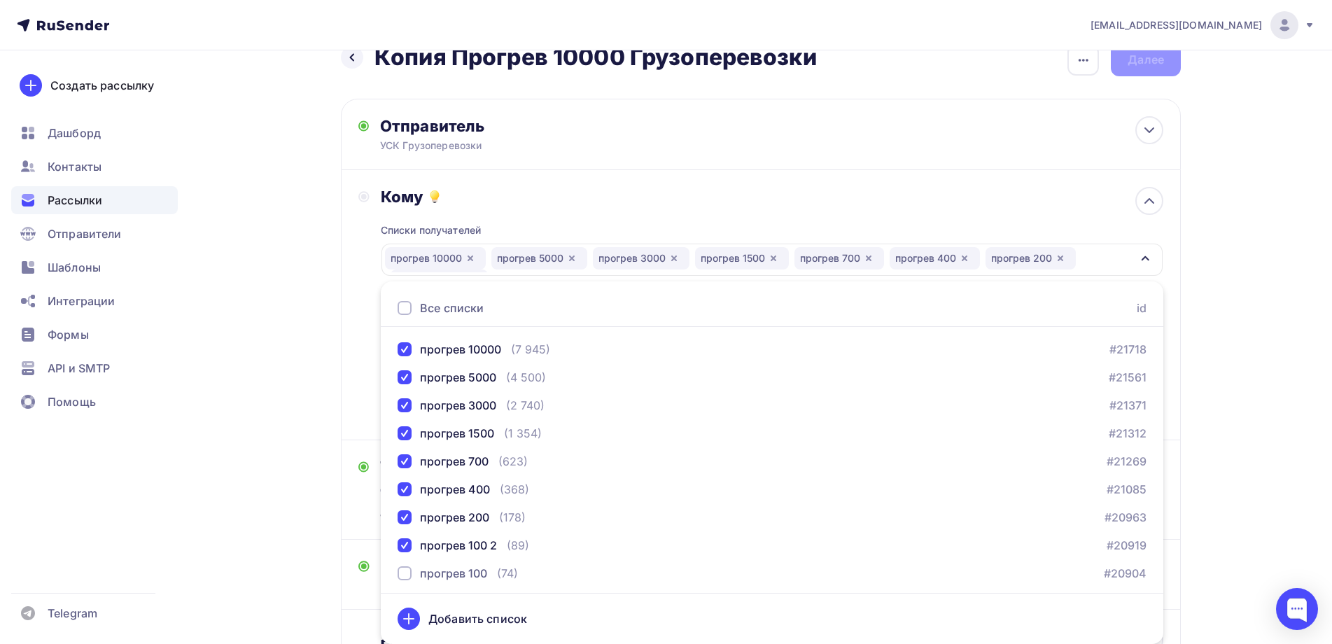
click at [1256, 354] on div "vv@usk-rus.ru Аккаунт Тарифы Выйти Создать рассылку Дашборд Контакты Рассылки О…" at bounding box center [666, 371] width 1332 height 800
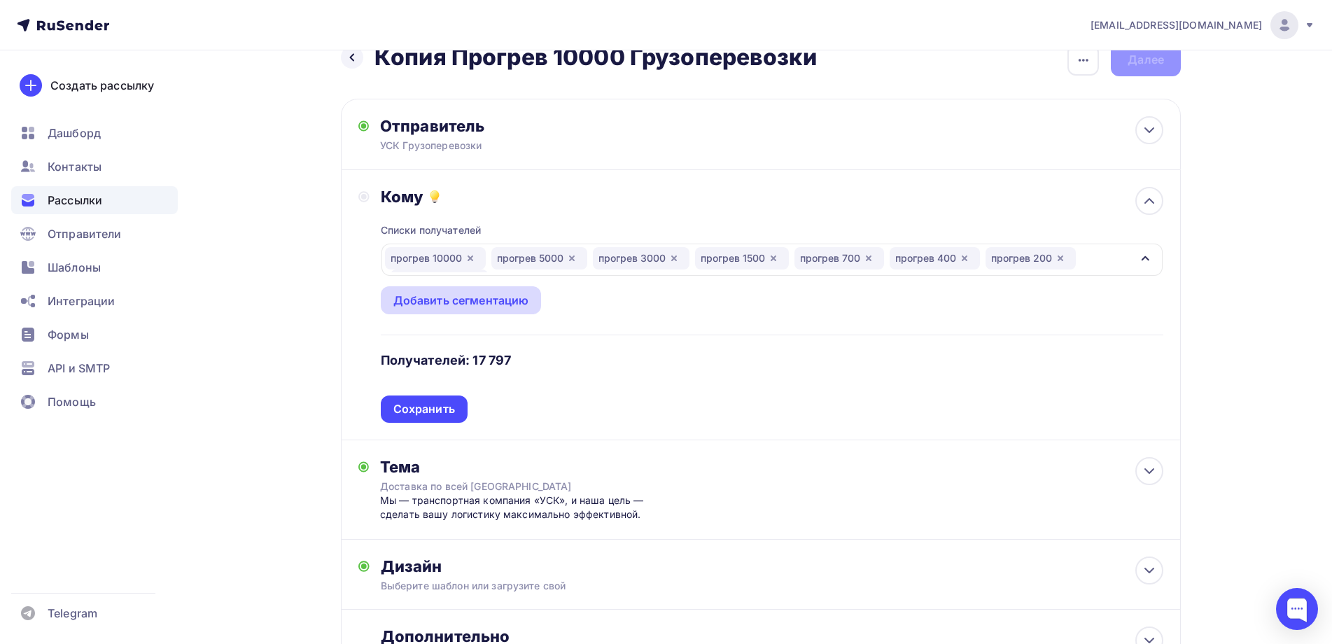
click at [519, 300] on div "Добавить сегментацию" at bounding box center [461, 300] width 136 height 17
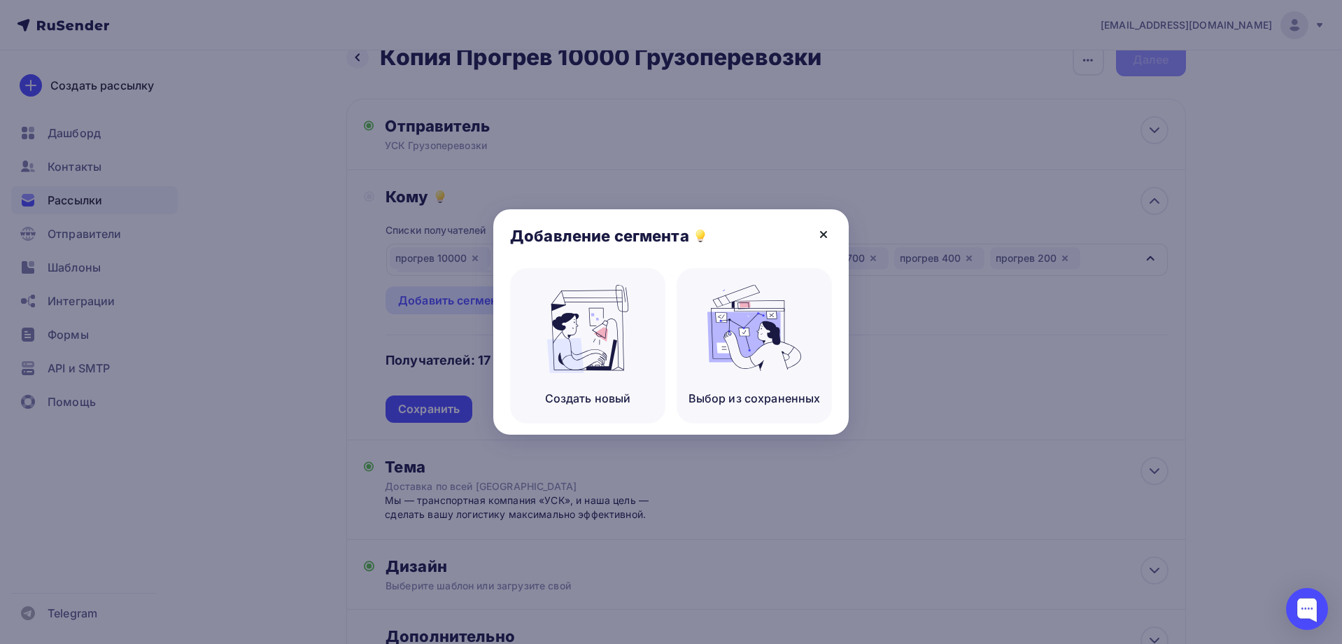
click at [824, 235] on icon at bounding box center [824, 235] width 6 height 6
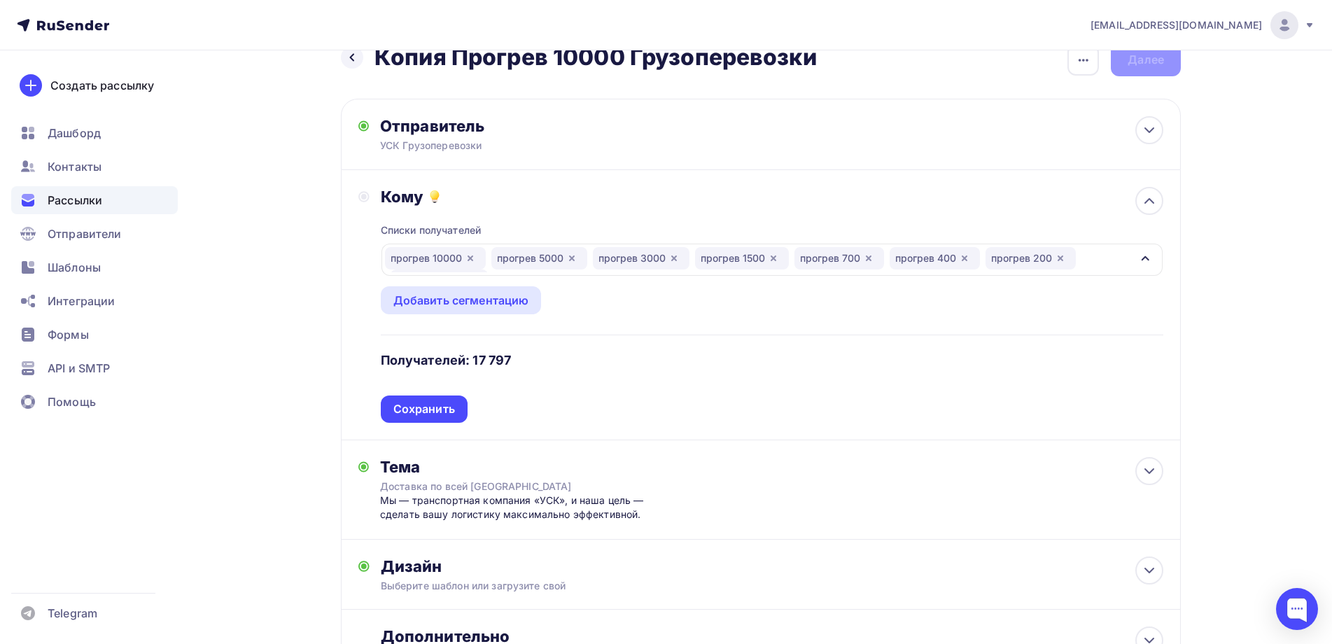
click at [1149, 253] on icon "button" at bounding box center [1144, 258] width 11 height 11
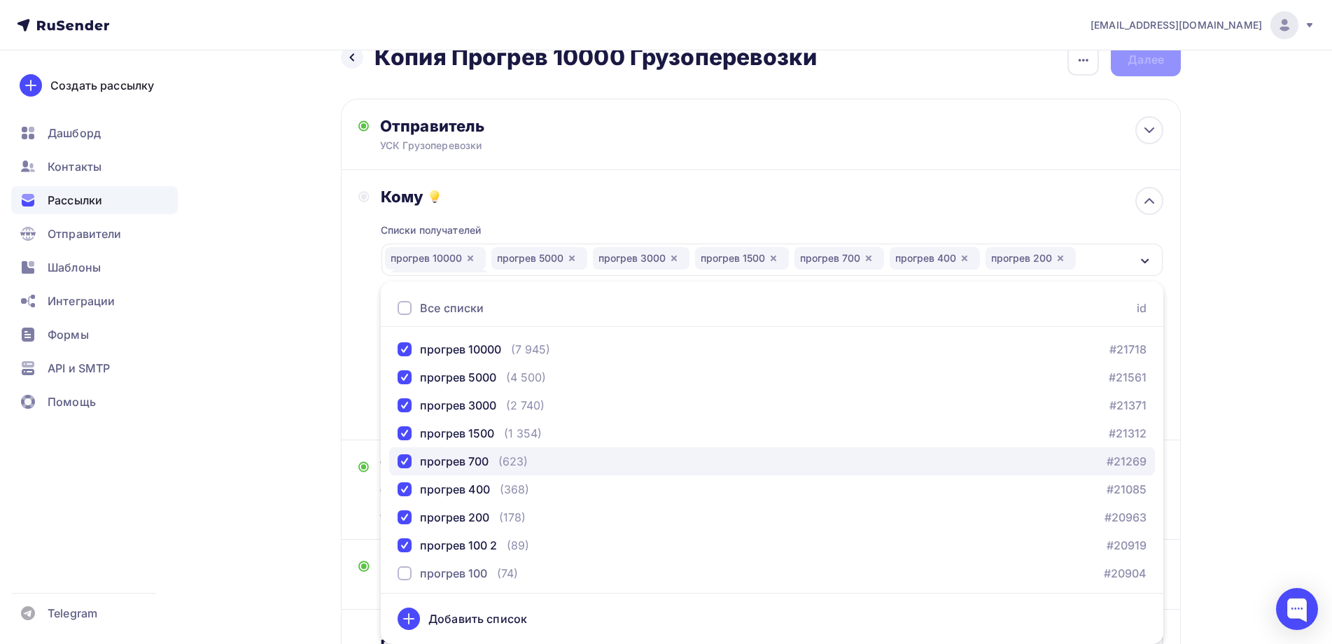
scroll to position [59, 0]
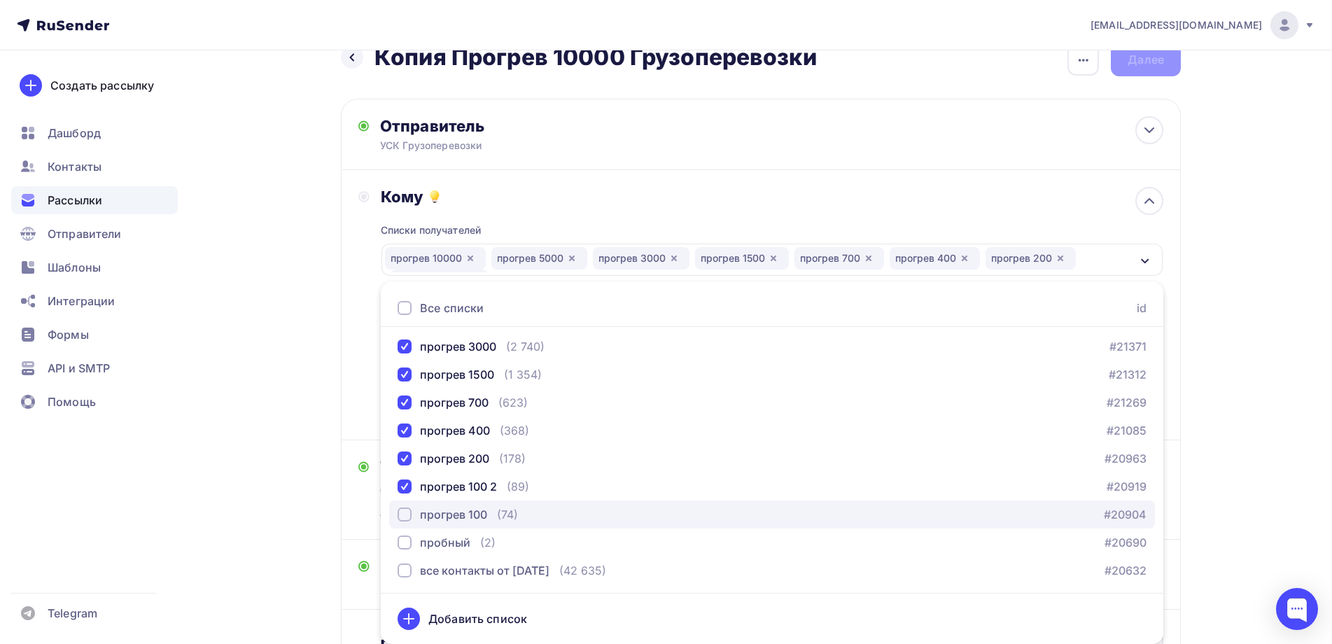
click at [402, 512] on div "button" at bounding box center [405, 514] width 14 height 14
click at [1153, 200] on icon at bounding box center [1149, 200] width 17 height 17
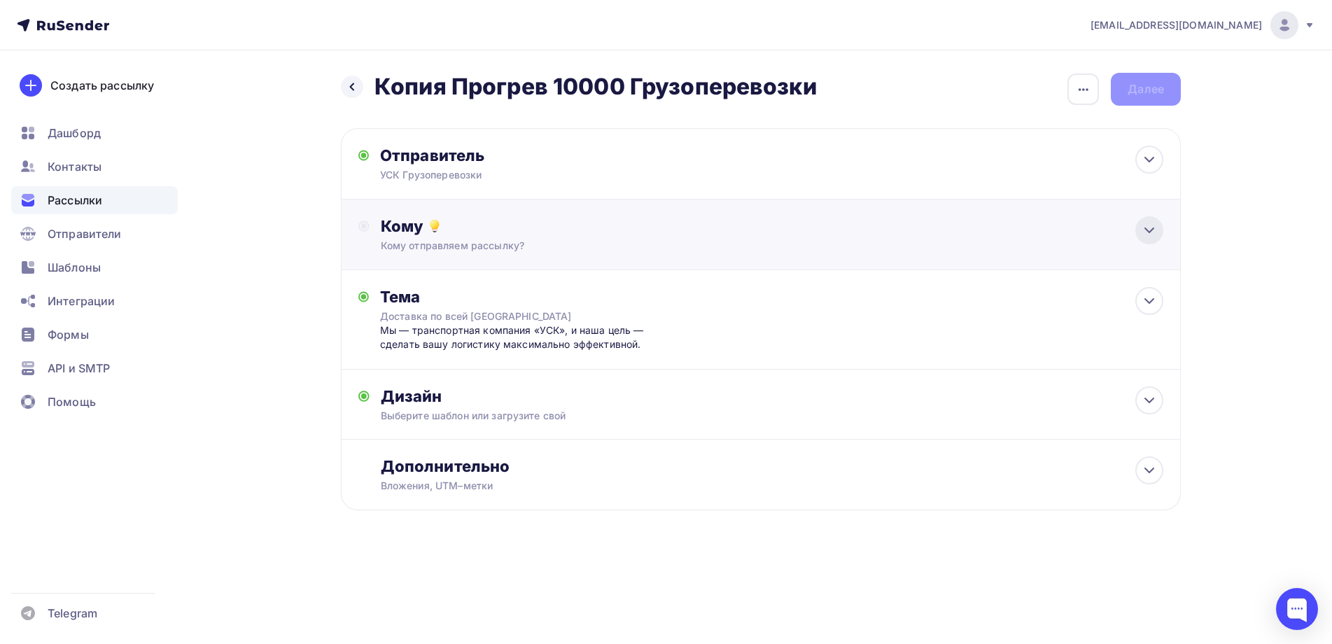
scroll to position [0, 0]
click at [1156, 234] on icon at bounding box center [1154, 230] width 17 height 17
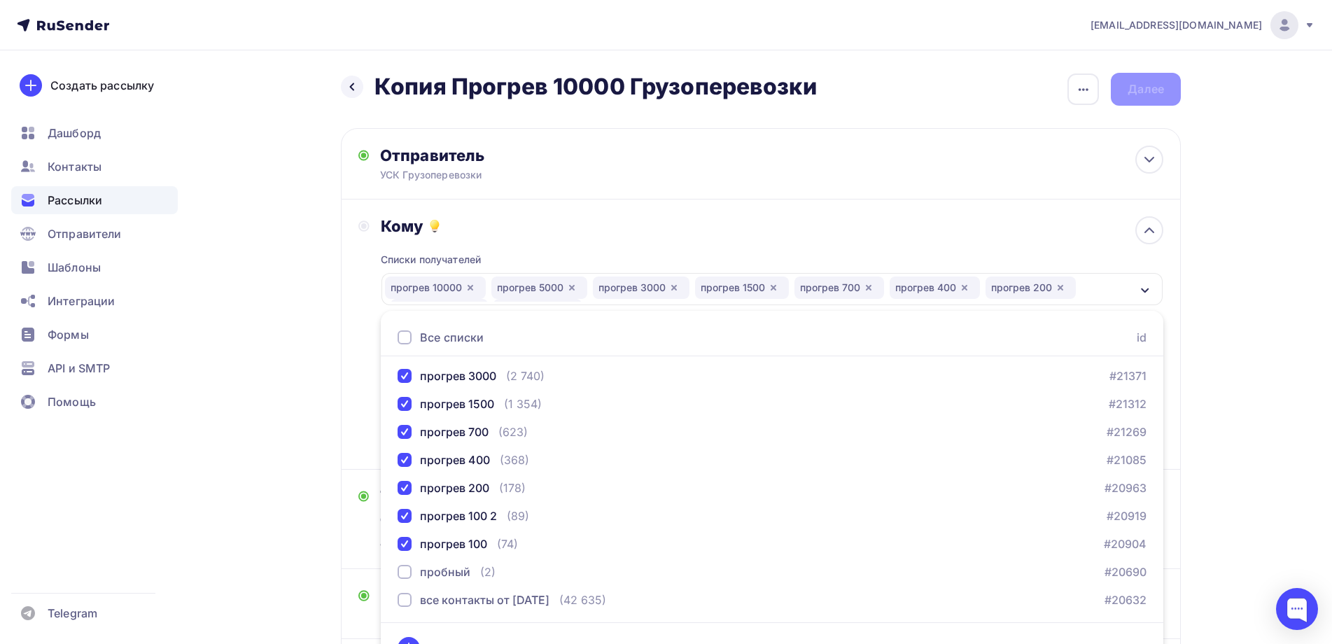
scroll to position [70, 0]
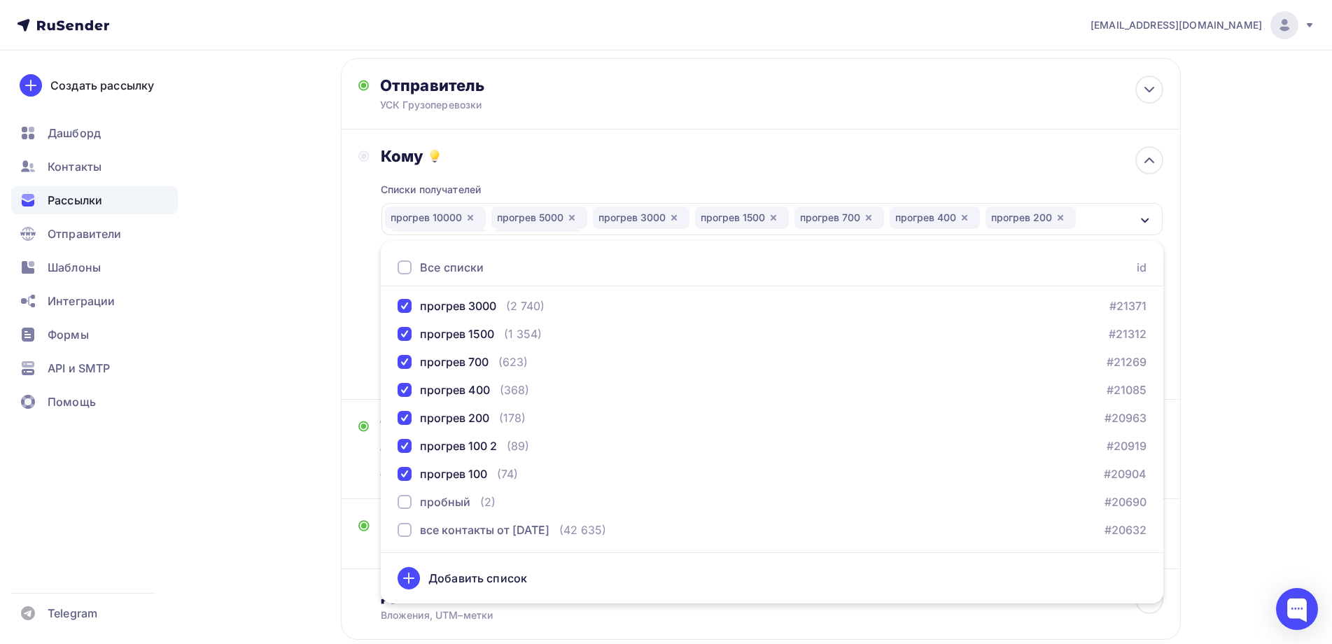
click at [1145, 224] on icon "button" at bounding box center [1144, 220] width 11 height 11
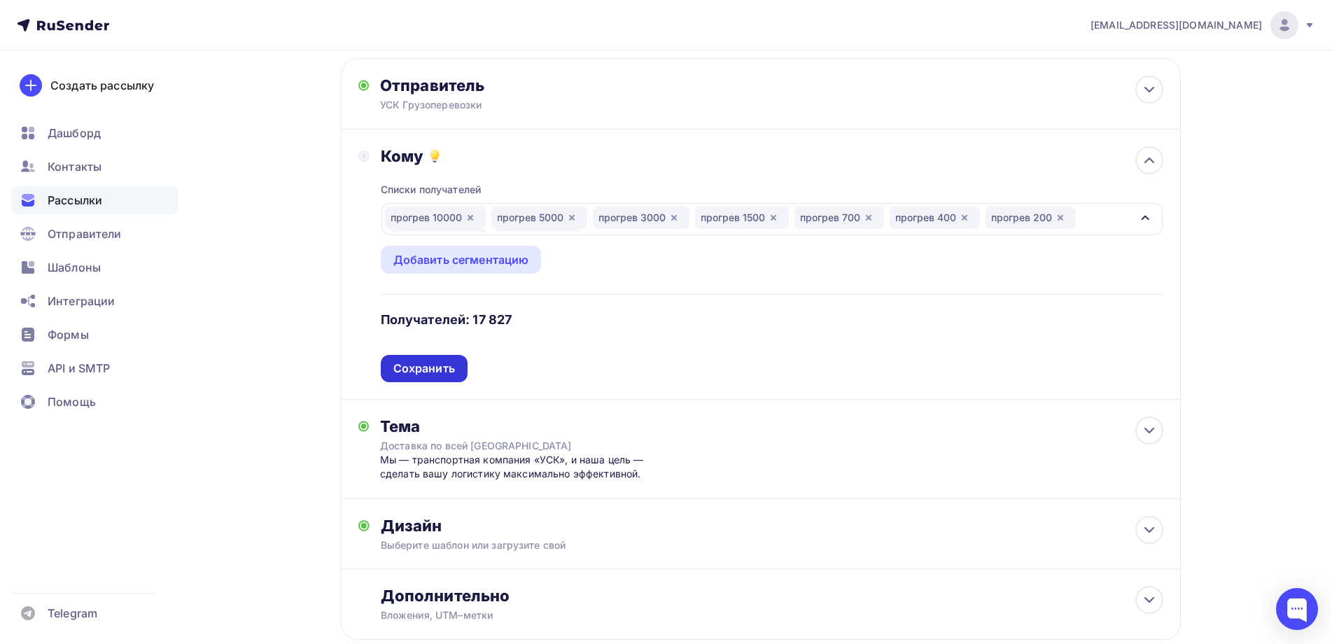
click at [437, 365] on div "Сохранить" at bounding box center [424, 368] width 62 height 16
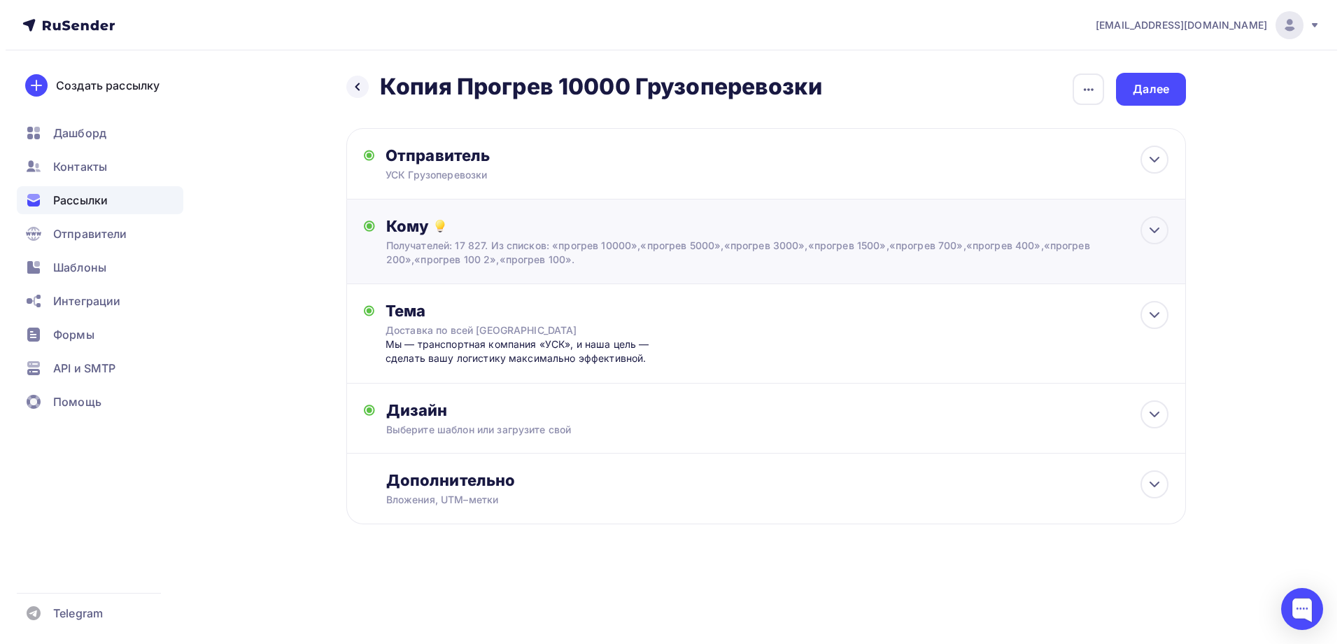
scroll to position [0, 0]
click at [1151, 318] on icon at bounding box center [1154, 315] width 17 height 17
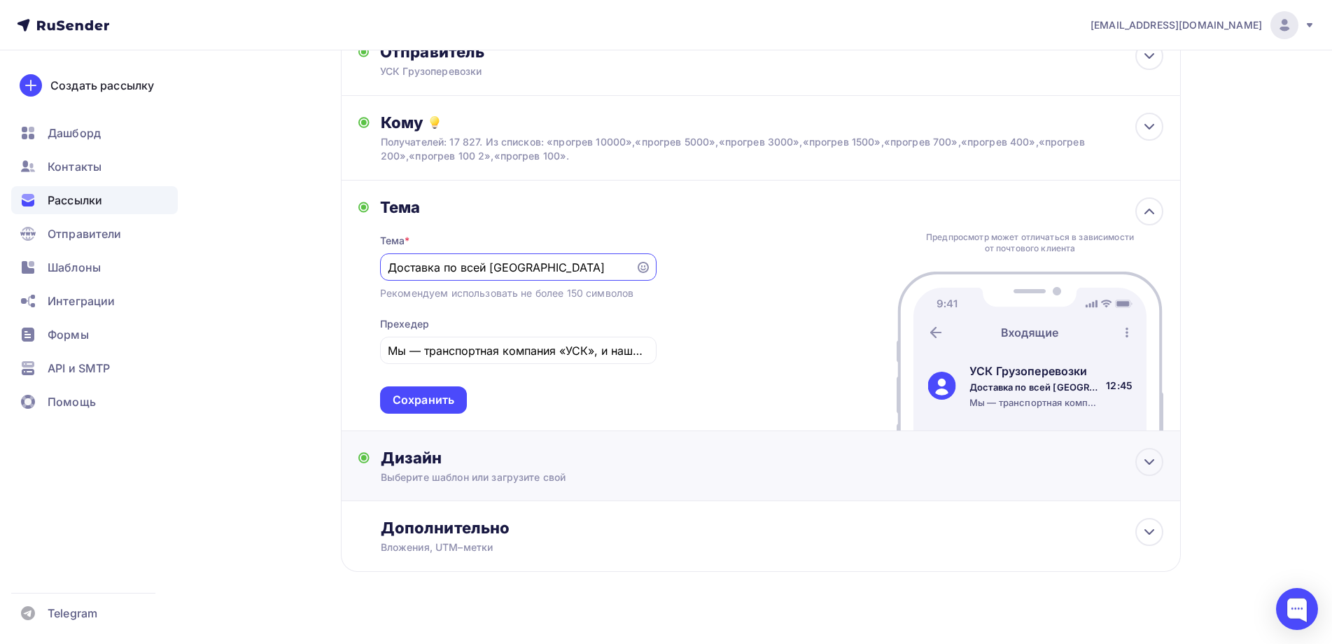
scroll to position [122, 0]
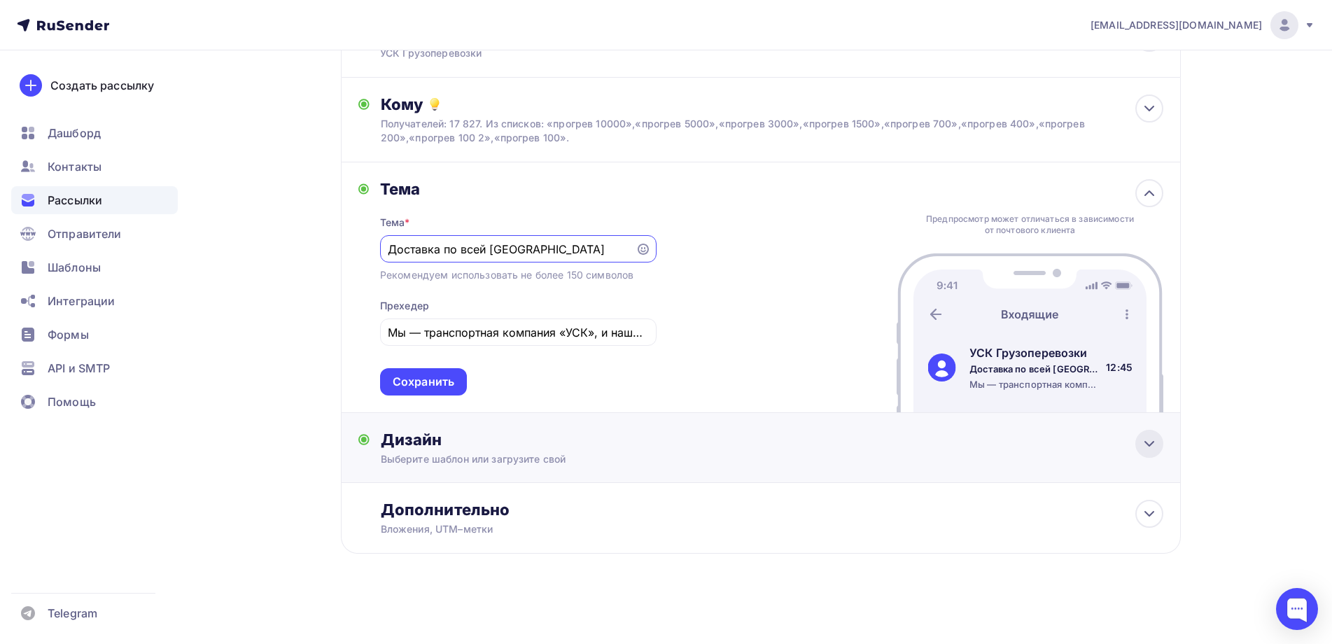
click at [1153, 442] on icon at bounding box center [1149, 444] width 8 height 4
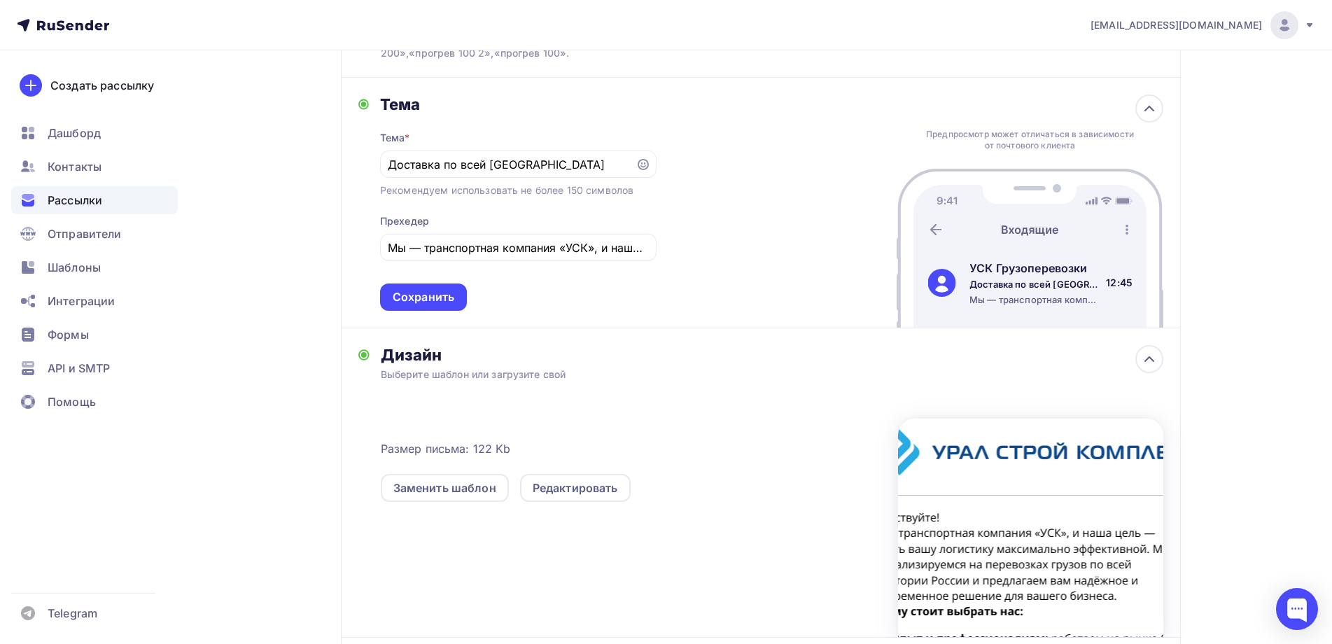
scroll to position [361, 0]
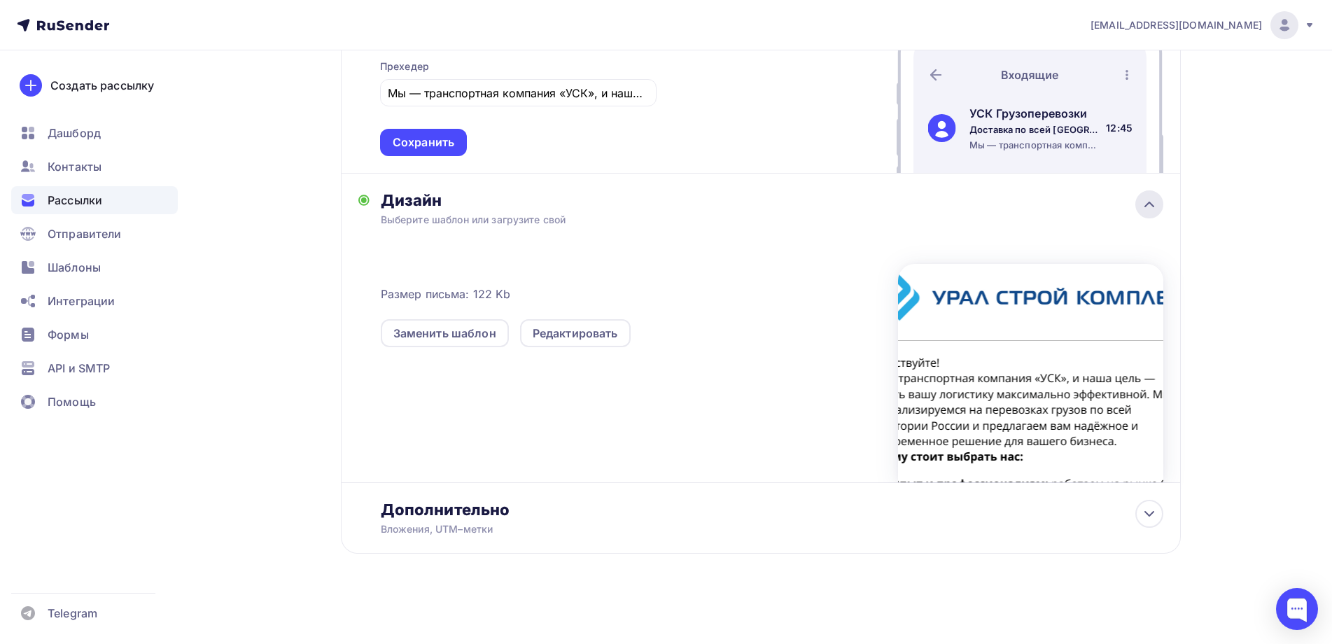
click at [1146, 204] on icon at bounding box center [1149, 204] width 17 height 17
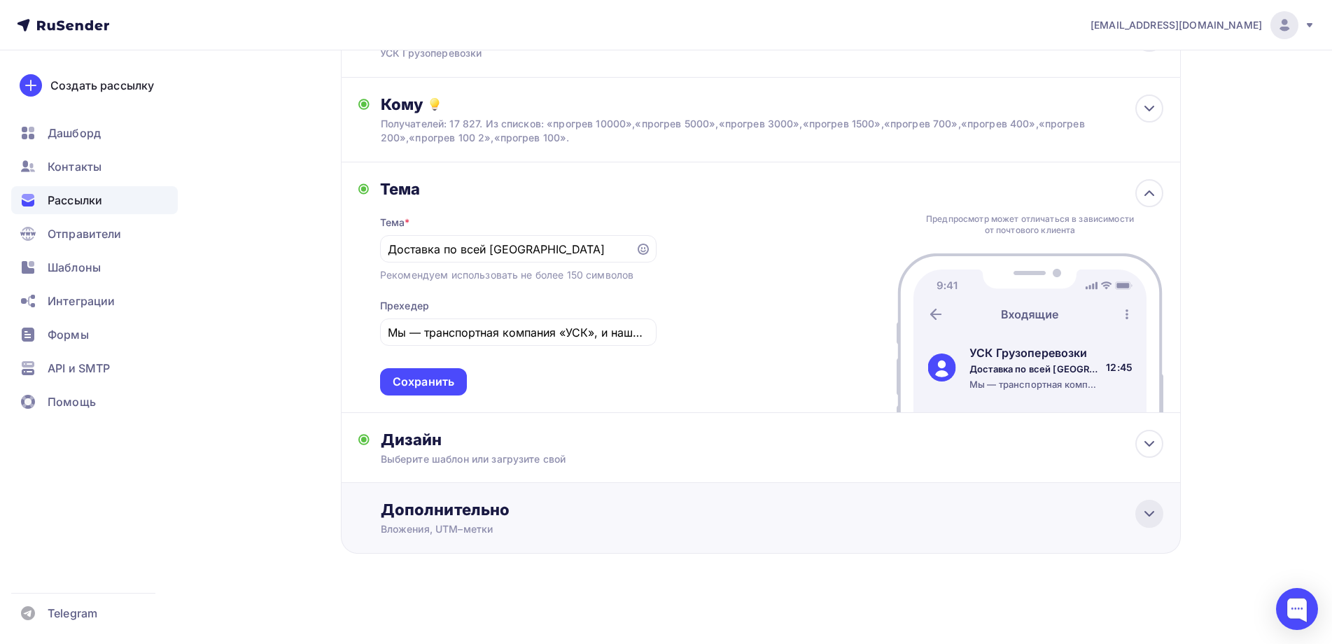
click at [1153, 514] on icon at bounding box center [1149, 513] width 17 height 17
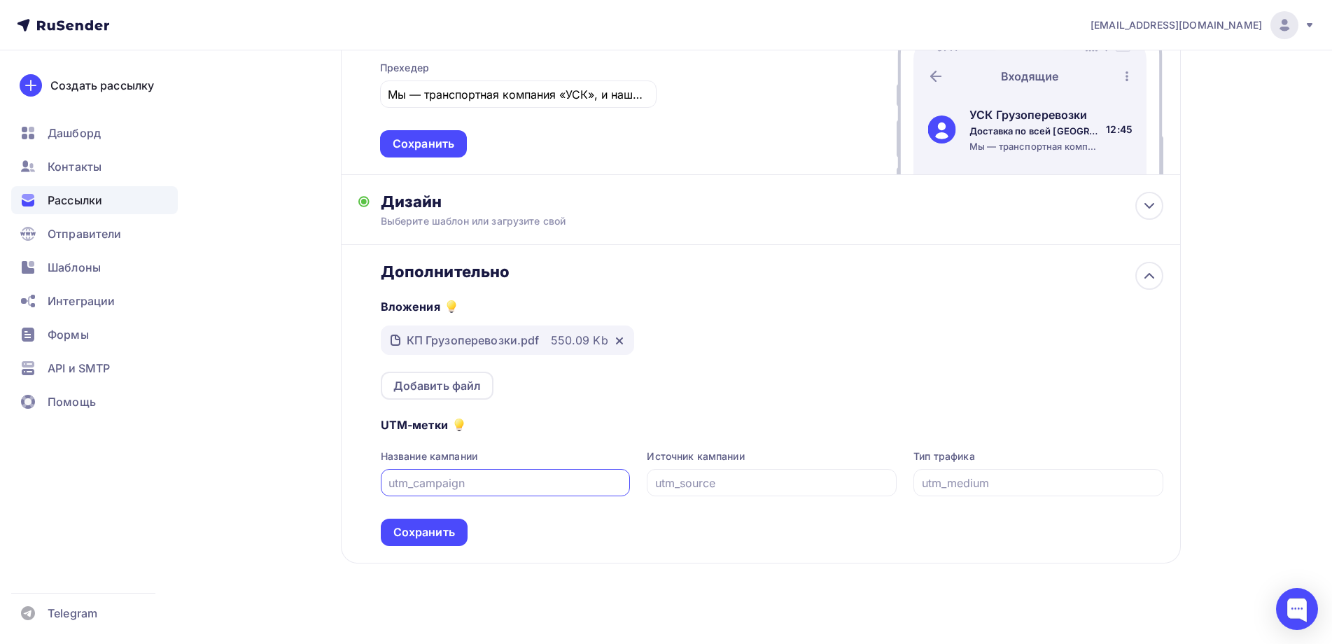
scroll to position [370, 0]
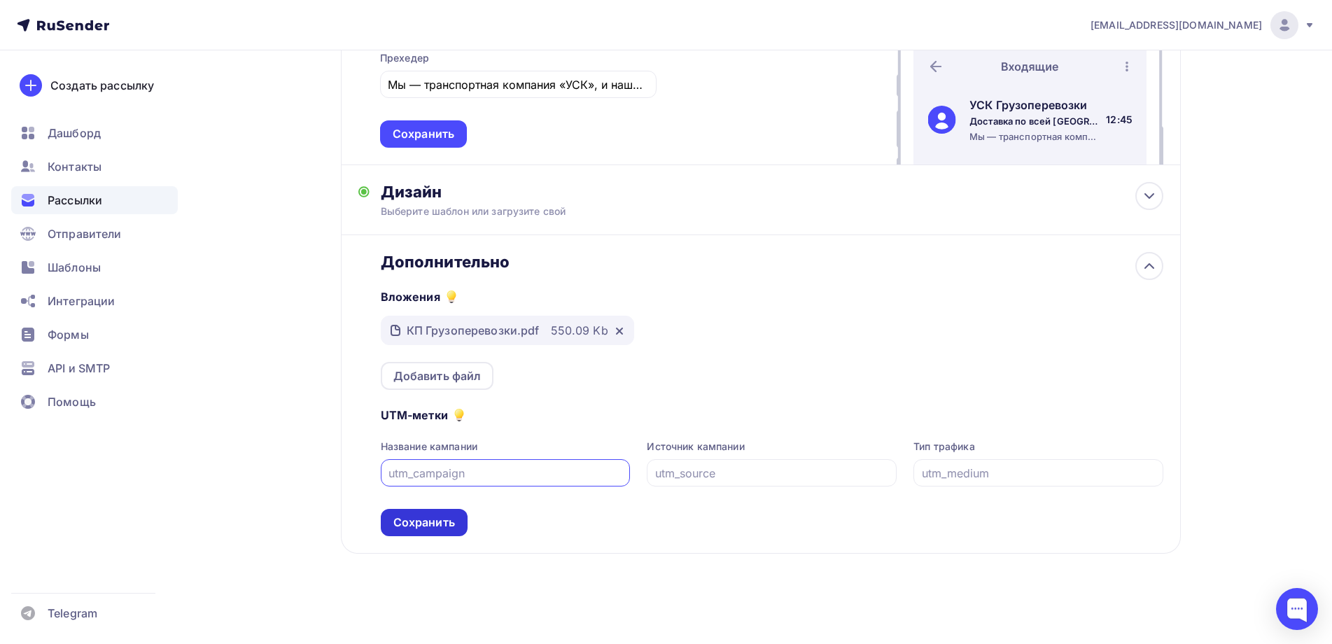
click at [444, 519] on div "Сохранить" at bounding box center [424, 522] width 62 height 16
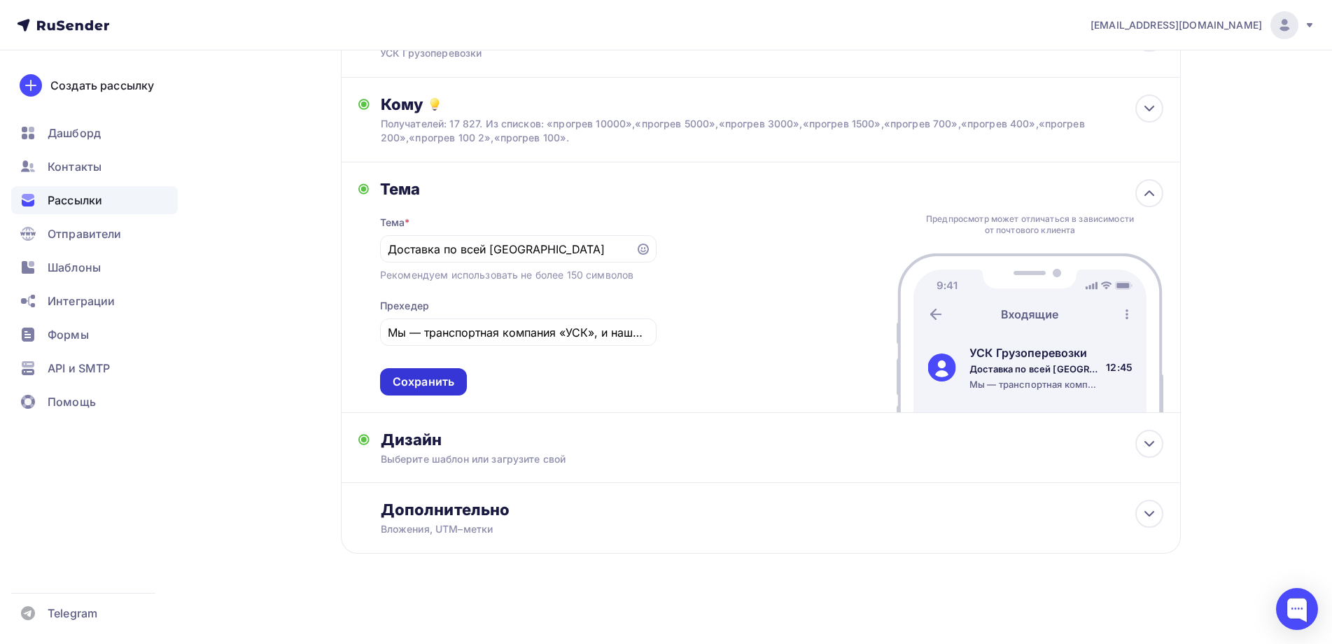
click at [448, 386] on div "Сохранить" at bounding box center [424, 382] width 62 height 16
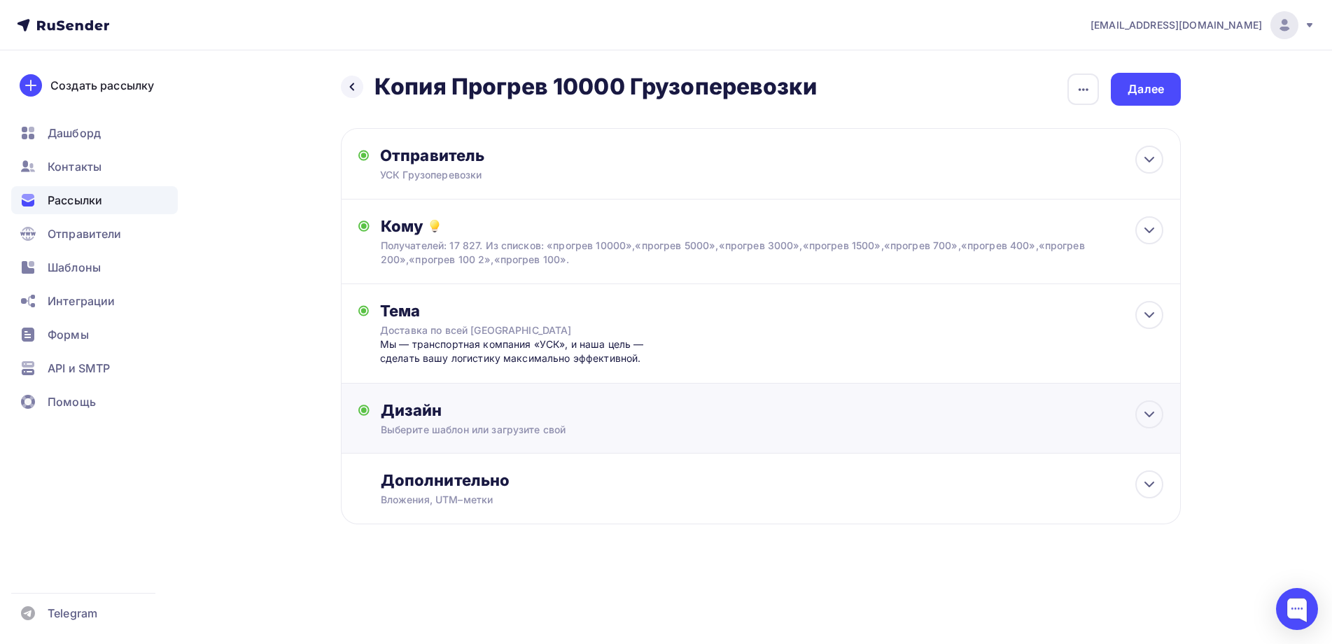
scroll to position [0, 0]
click at [1161, 85] on div "Далее" at bounding box center [1151, 89] width 36 height 16
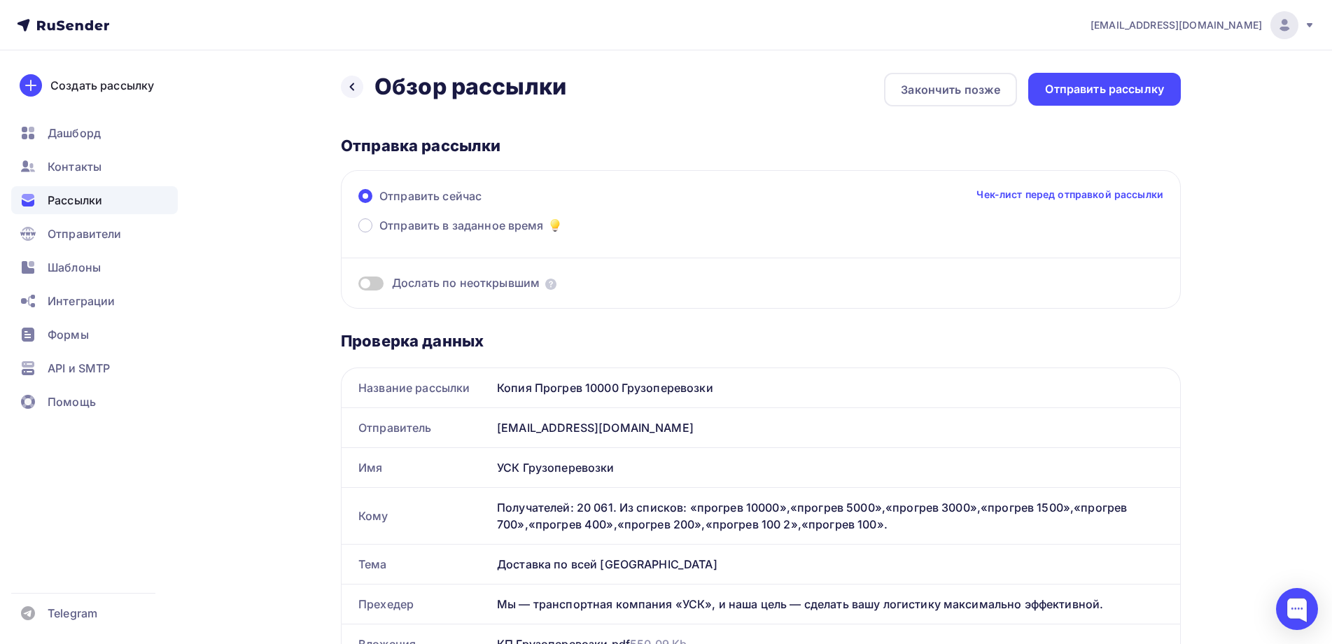
click at [371, 288] on span at bounding box center [370, 283] width 25 height 14
click at [358, 286] on input "checkbox" at bounding box center [358, 286] width 0 height 0
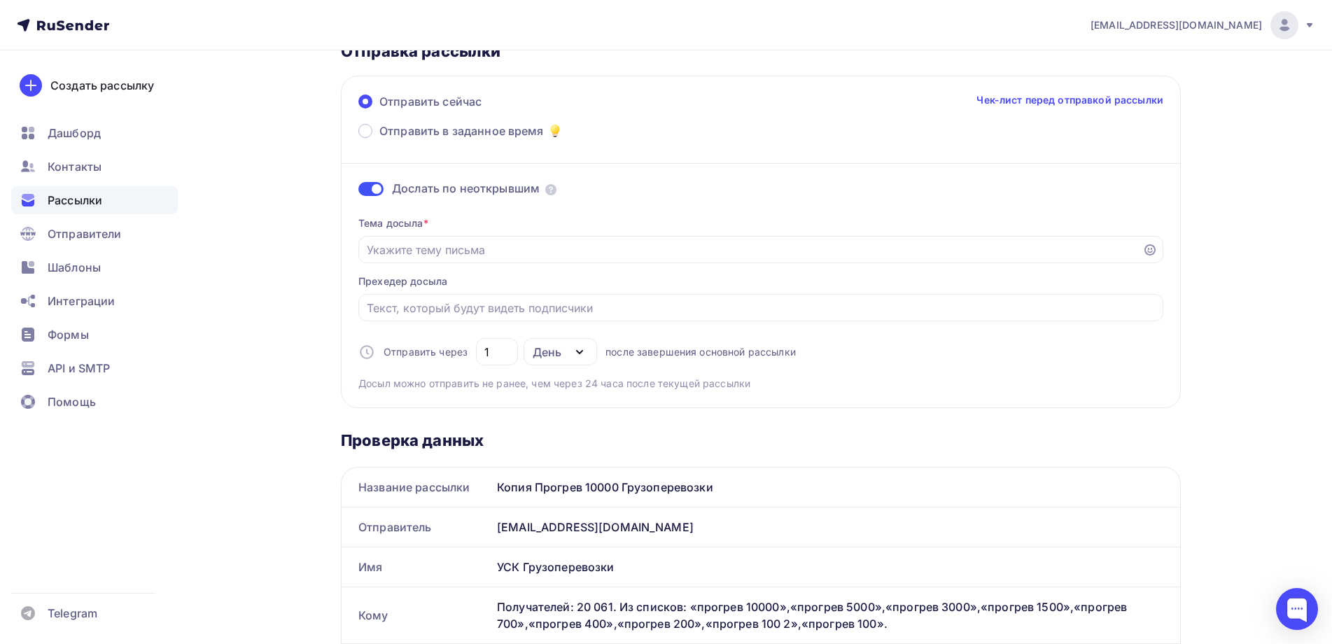
scroll to position [70, 0]
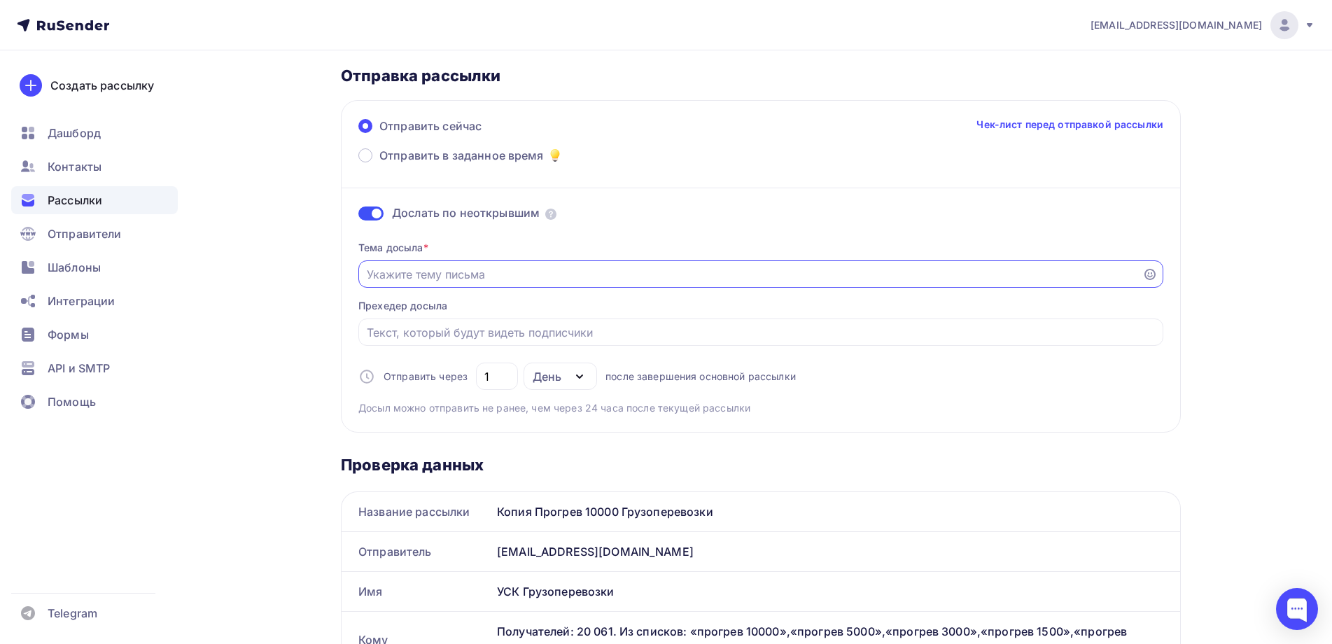
click at [486, 275] on input "Отправить в заданное время" at bounding box center [751, 274] width 768 height 17
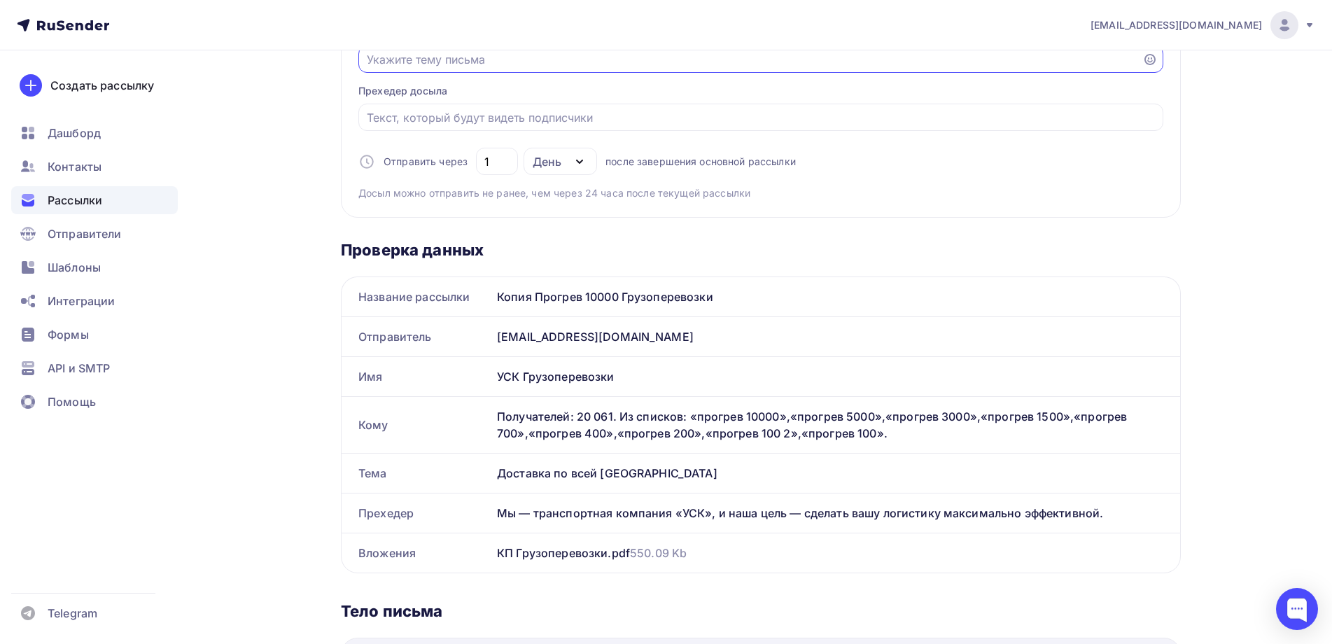
scroll to position [140, 0]
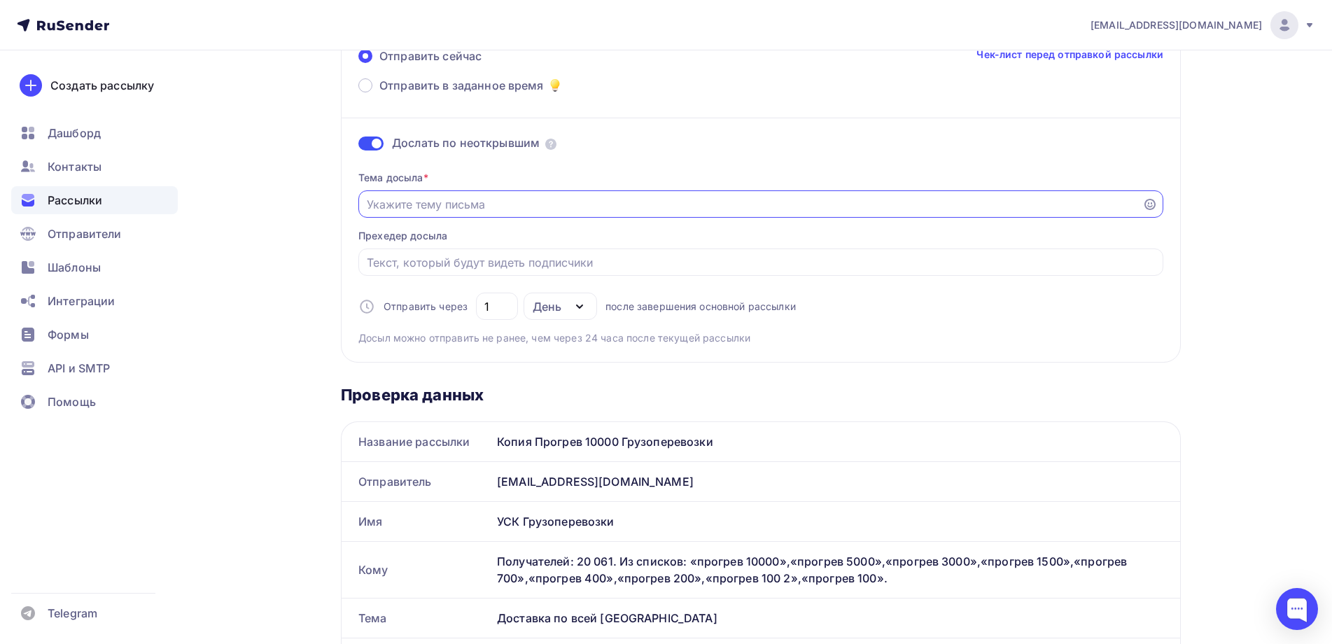
click at [463, 204] on input "Отправить в заданное время" at bounding box center [751, 204] width 768 height 17
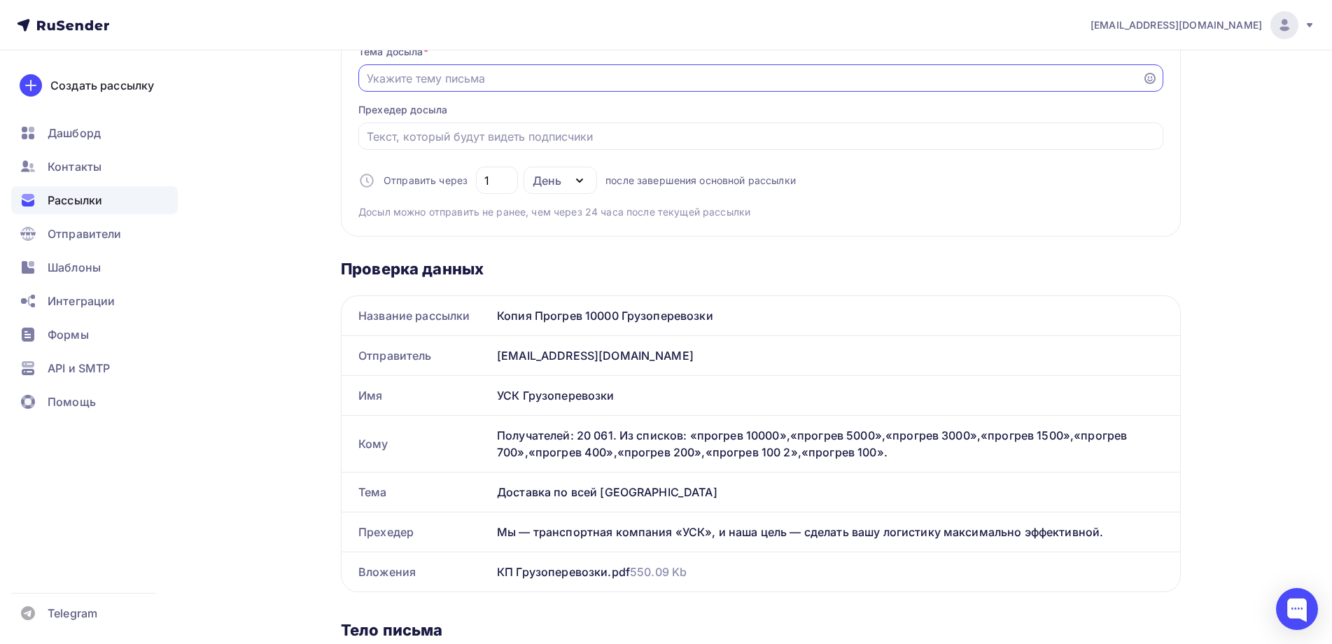
scroll to position [280, 0]
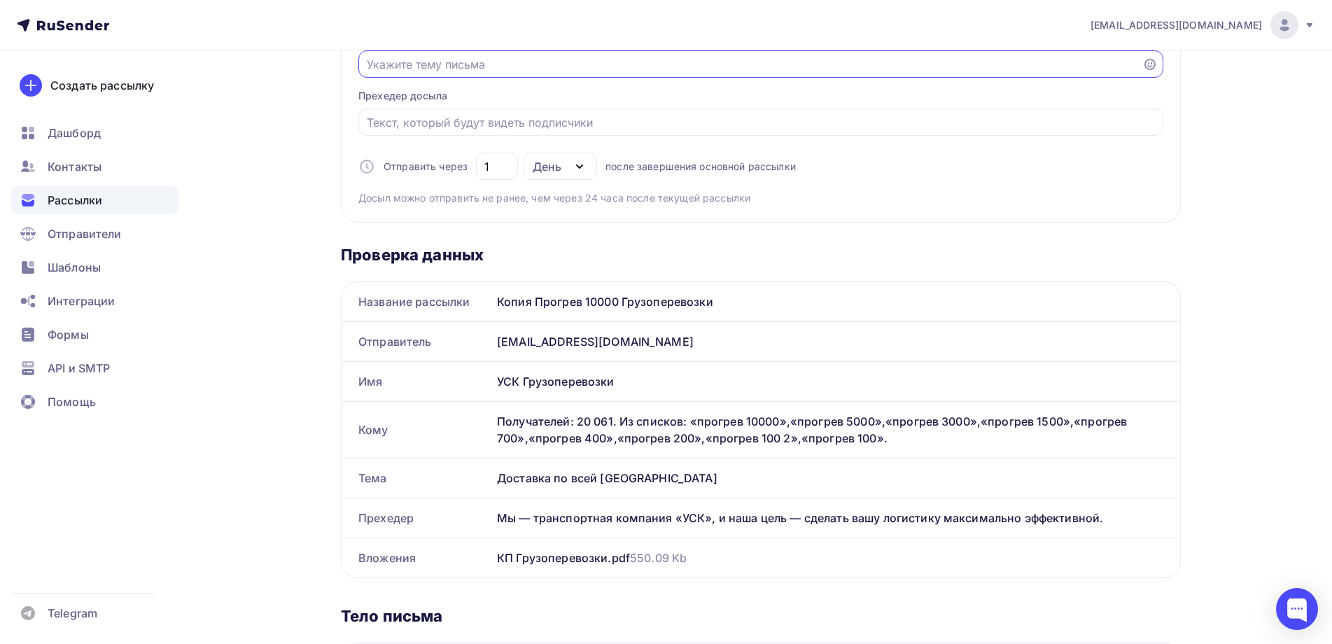
click at [463, 60] on input "Отправить в заданное время" at bounding box center [751, 64] width 768 height 17
type input "Грузоперевозки со скидкой"
click at [536, 119] on input "Отправить в заданное время" at bounding box center [761, 122] width 789 height 17
drag, startPoint x: 498, startPoint y: 520, endPoint x: 710, endPoint y: 524, distance: 212.1
click at [710, 524] on div "Мы — транспортная компания «УСК», и наша цель — сделать вашу логистику максимал…" at bounding box center [835, 517] width 689 height 39
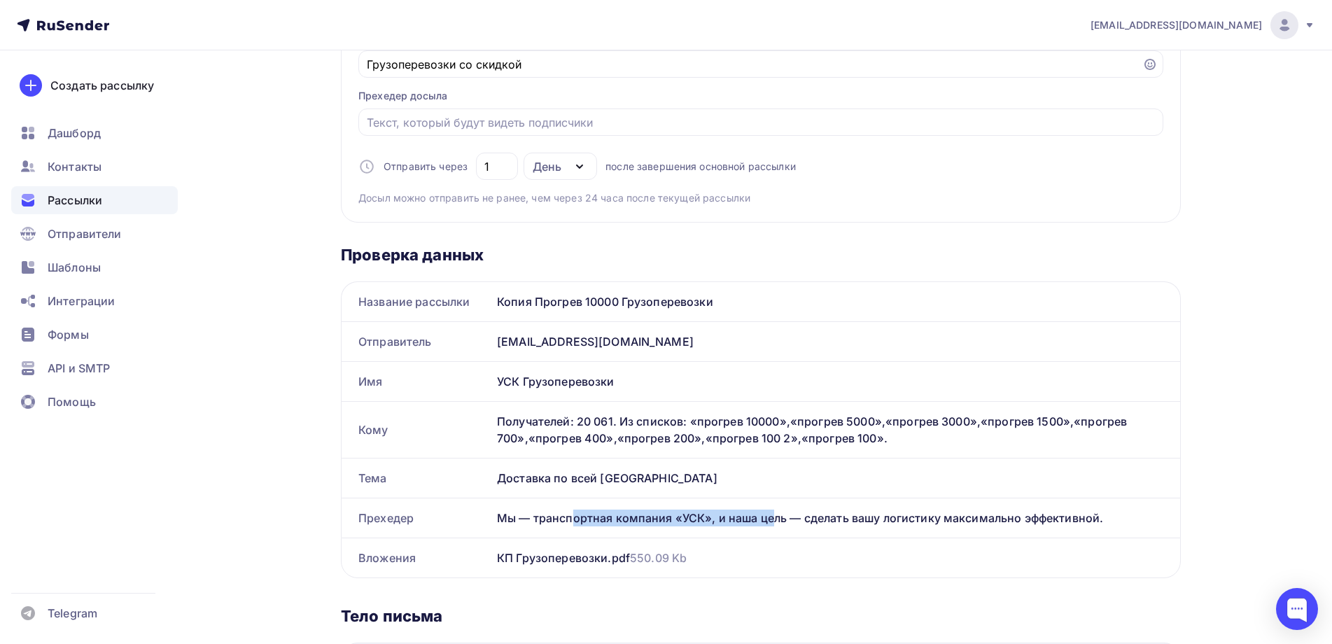
copy div "Мы — транспортная компания «УСК»"
click at [464, 125] on input "Отправить в заданное время" at bounding box center [761, 122] width 789 height 17
paste input "Мы — транспортная компания «УСК»"
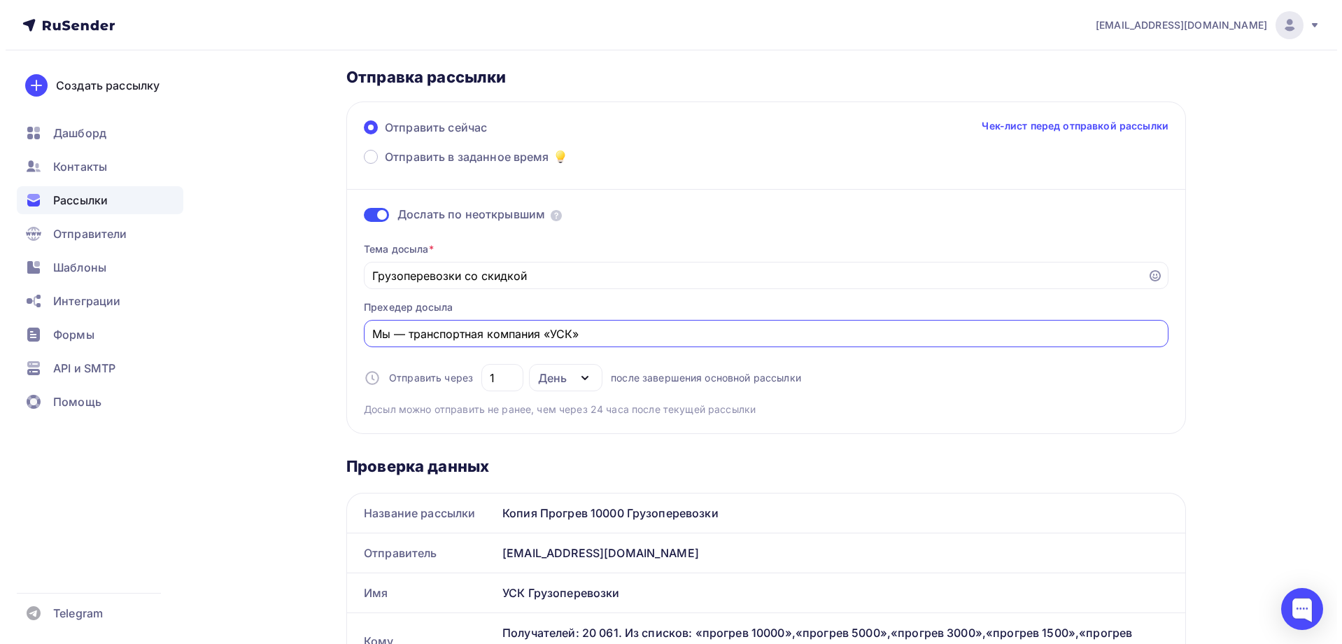
scroll to position [0, 0]
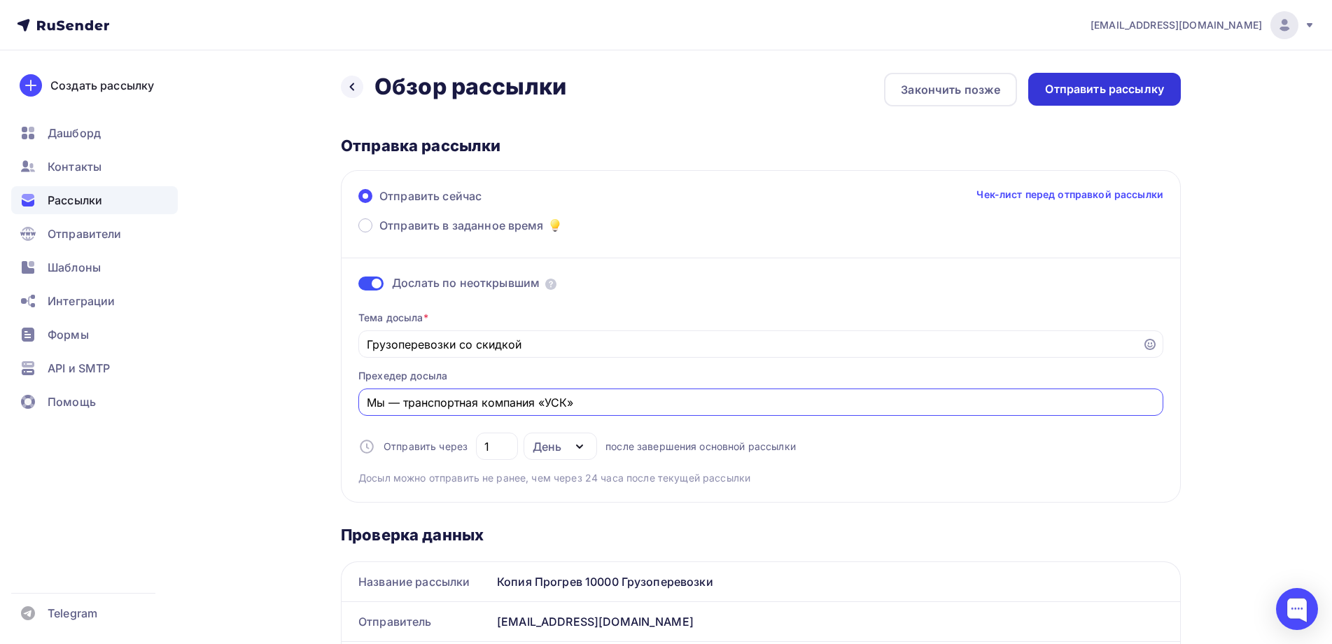
type input "Мы — транспортная компания «УСК»"
click at [1117, 92] on div "Отправить рассылку" at bounding box center [1104, 89] width 119 height 16
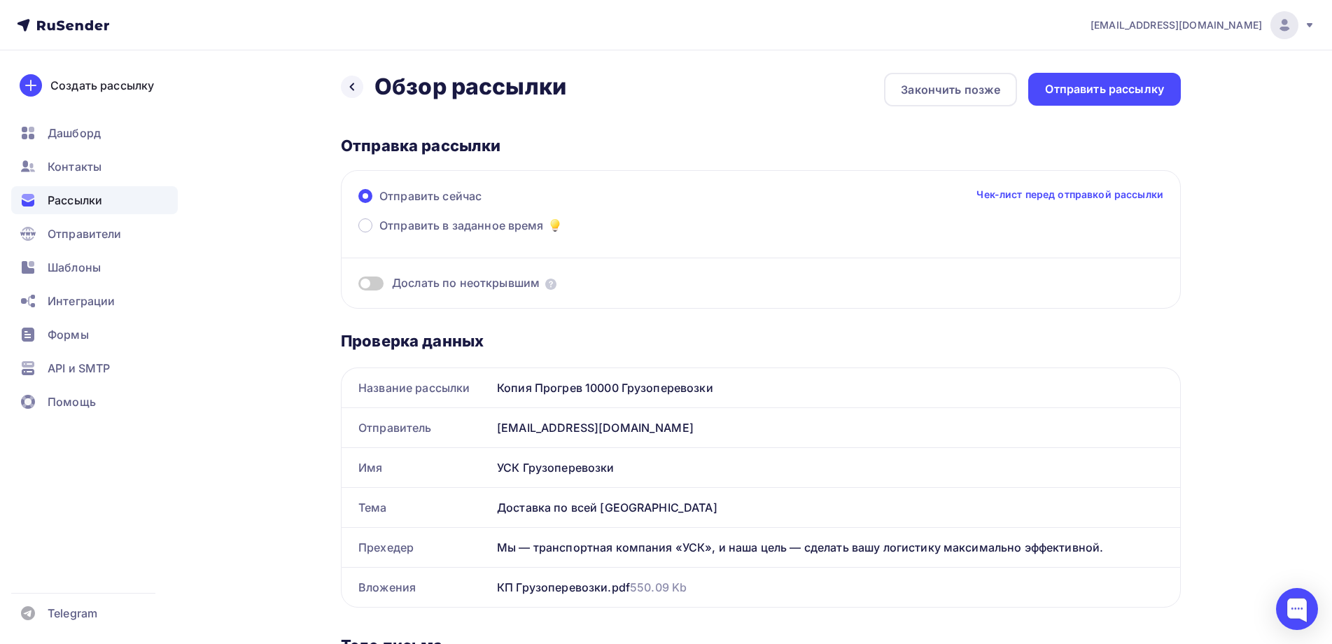
click at [85, 202] on span "Рассылки" at bounding box center [75, 200] width 55 height 17
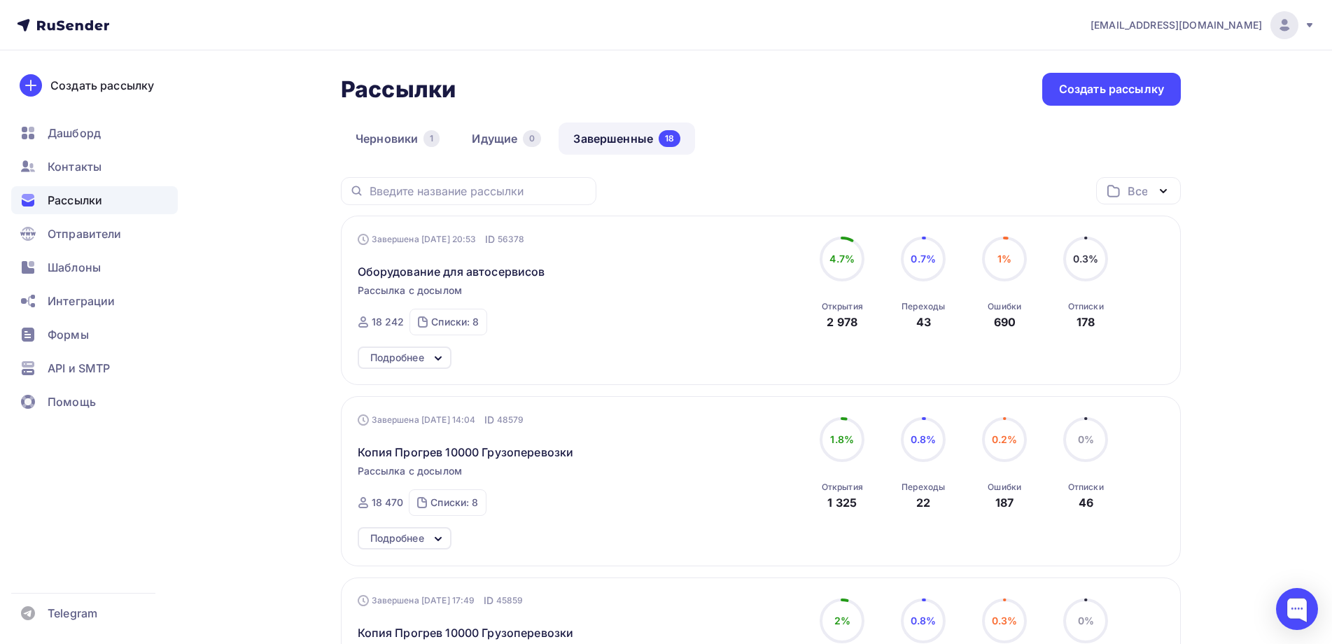
click at [607, 141] on link "Завершенные 18" at bounding box center [627, 138] width 136 height 32
click at [443, 536] on icon at bounding box center [438, 539] width 17 height 17
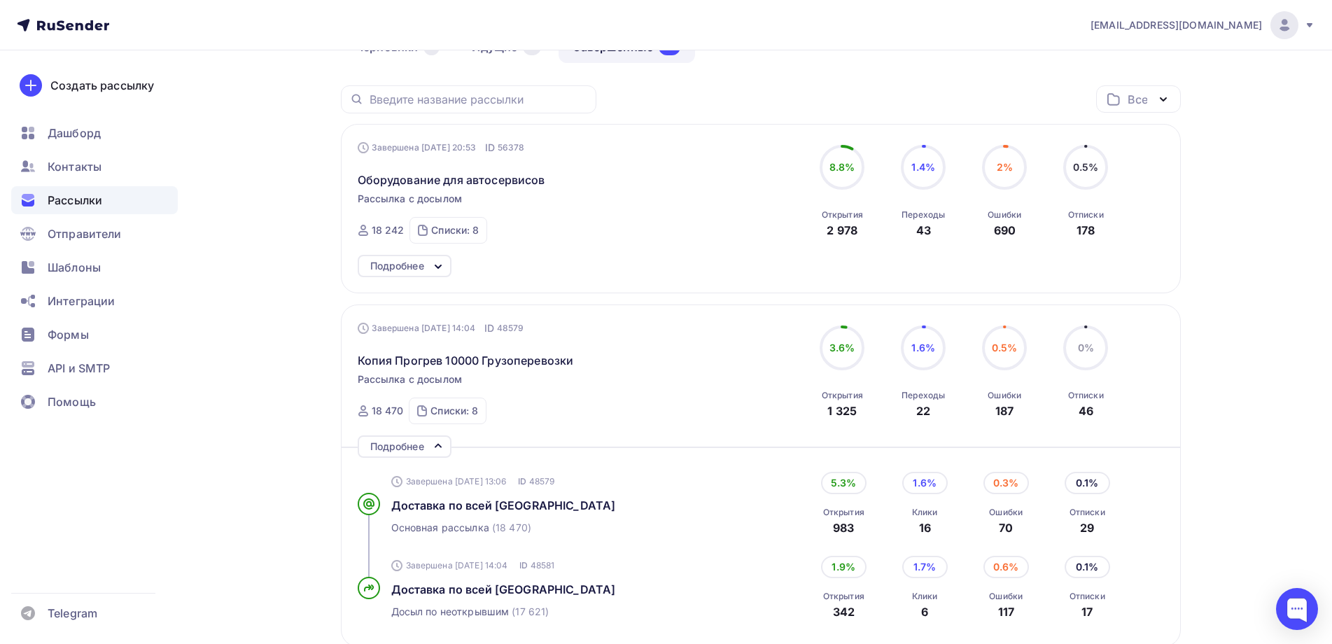
scroll to position [210, 0]
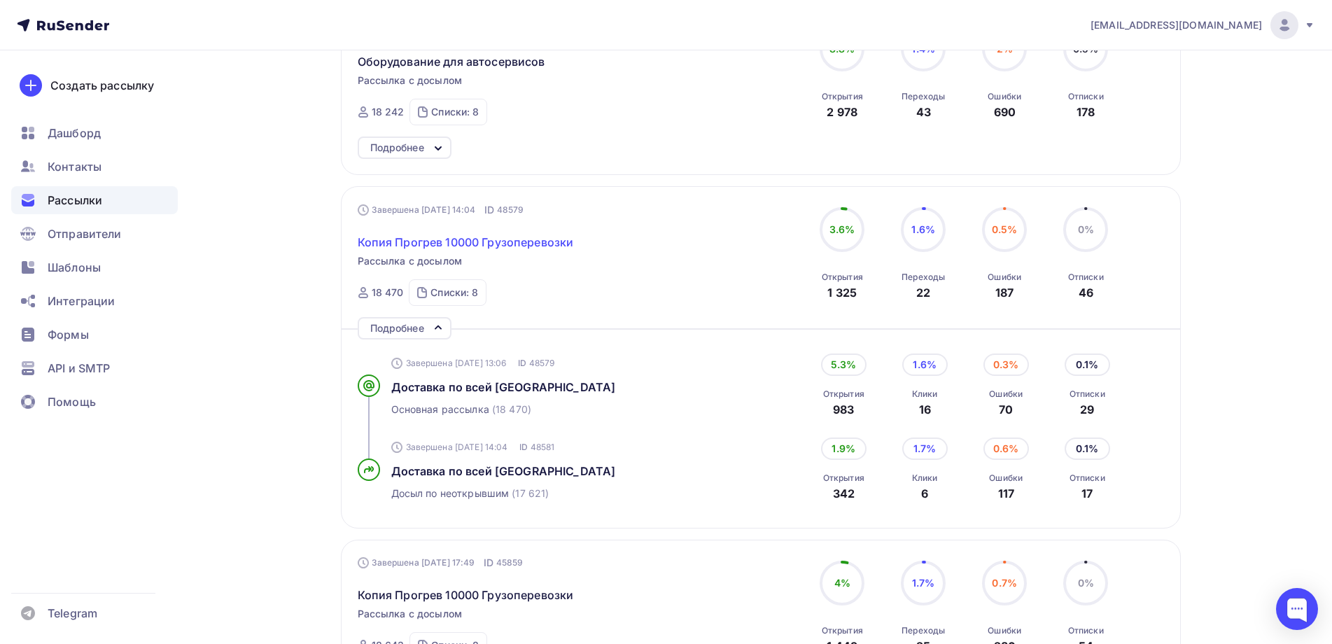
click at [500, 239] on span "Копия Прогрев 10000 Грузоперевозки" at bounding box center [466, 242] width 216 height 17
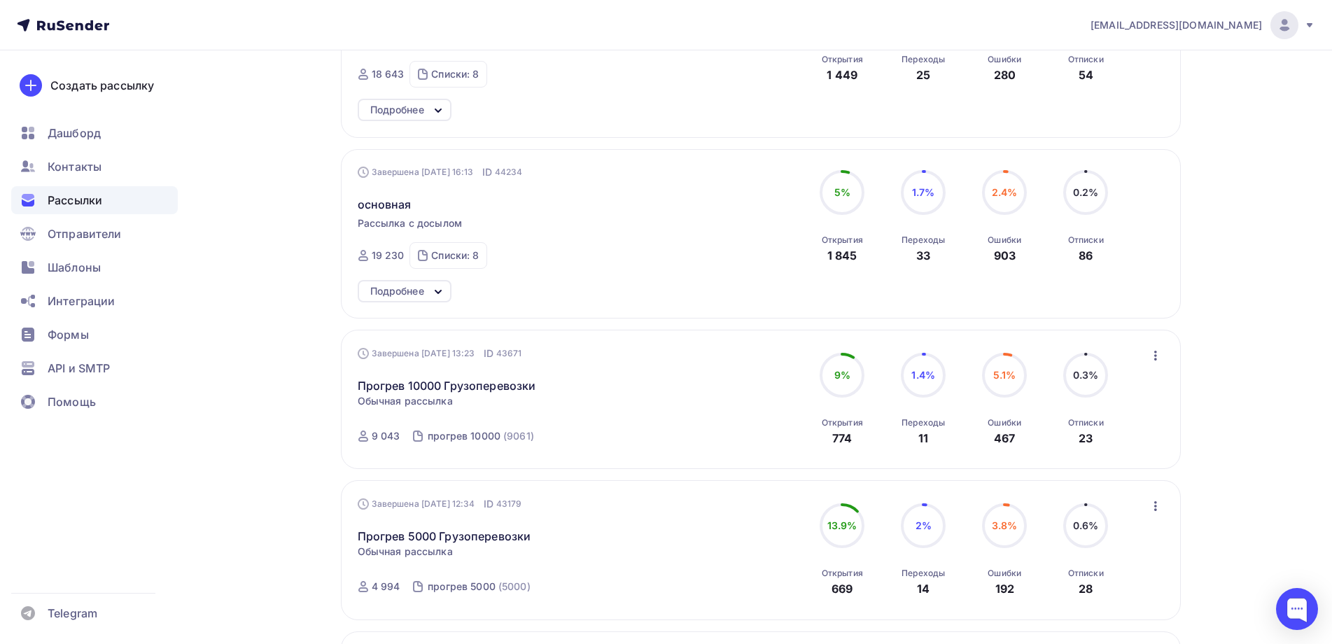
scroll to position [630, 0]
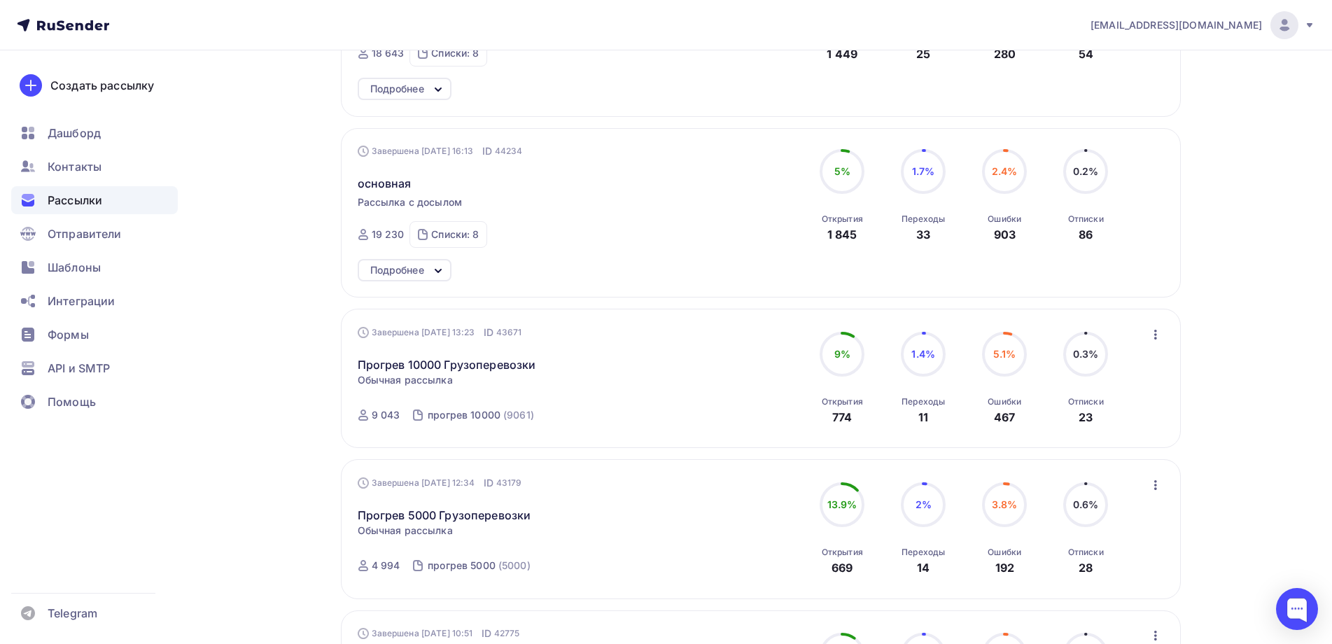
click at [1156, 334] on icon "button" at bounding box center [1155, 335] width 3 height 10
click at [1081, 403] on div "Обзор рассылки" at bounding box center [1091, 399] width 143 height 17
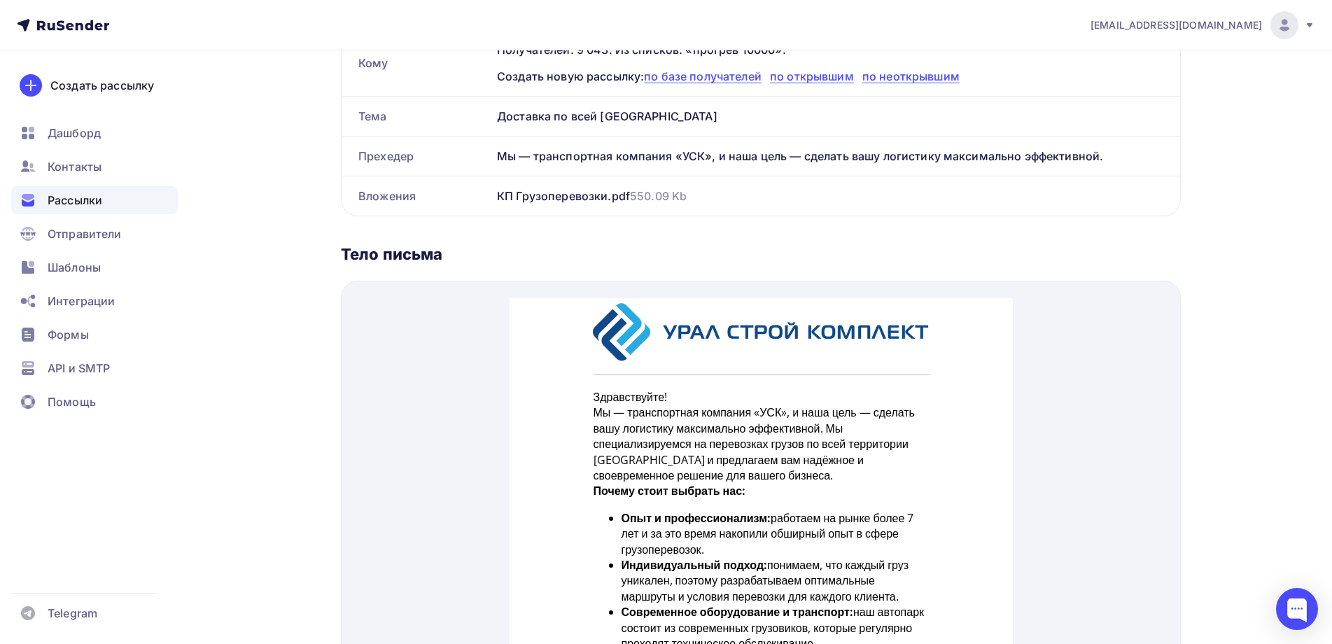
scroll to position [139, 0]
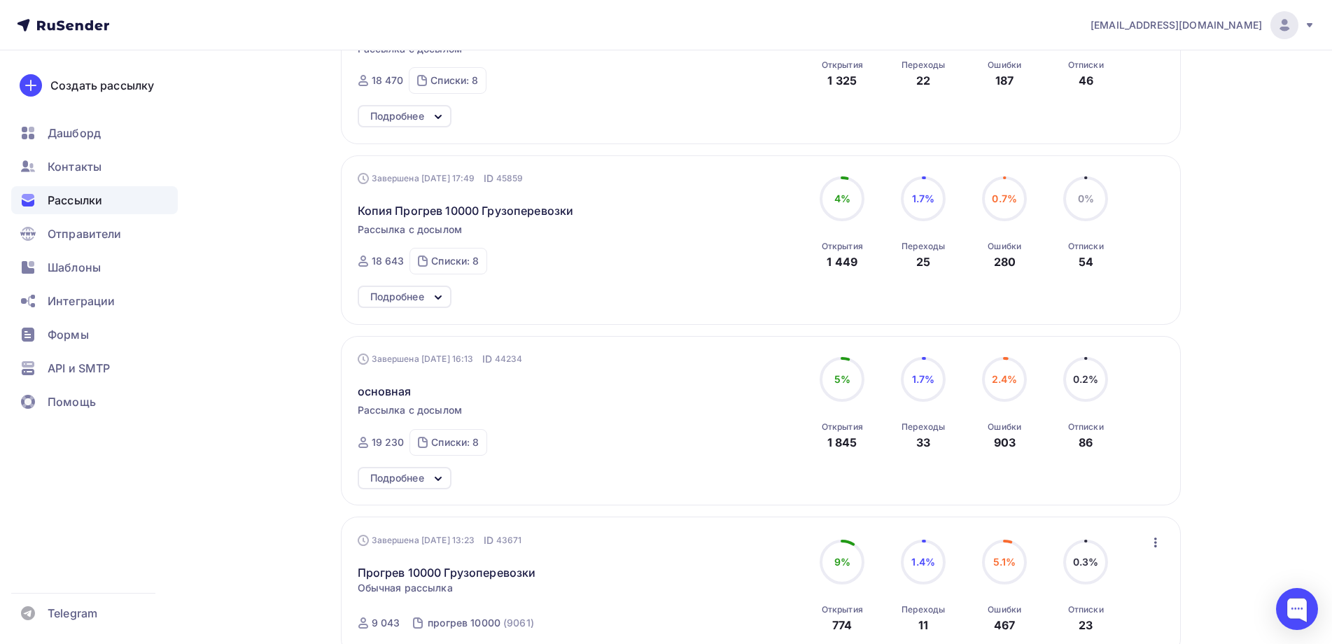
scroll to position [490, 0]
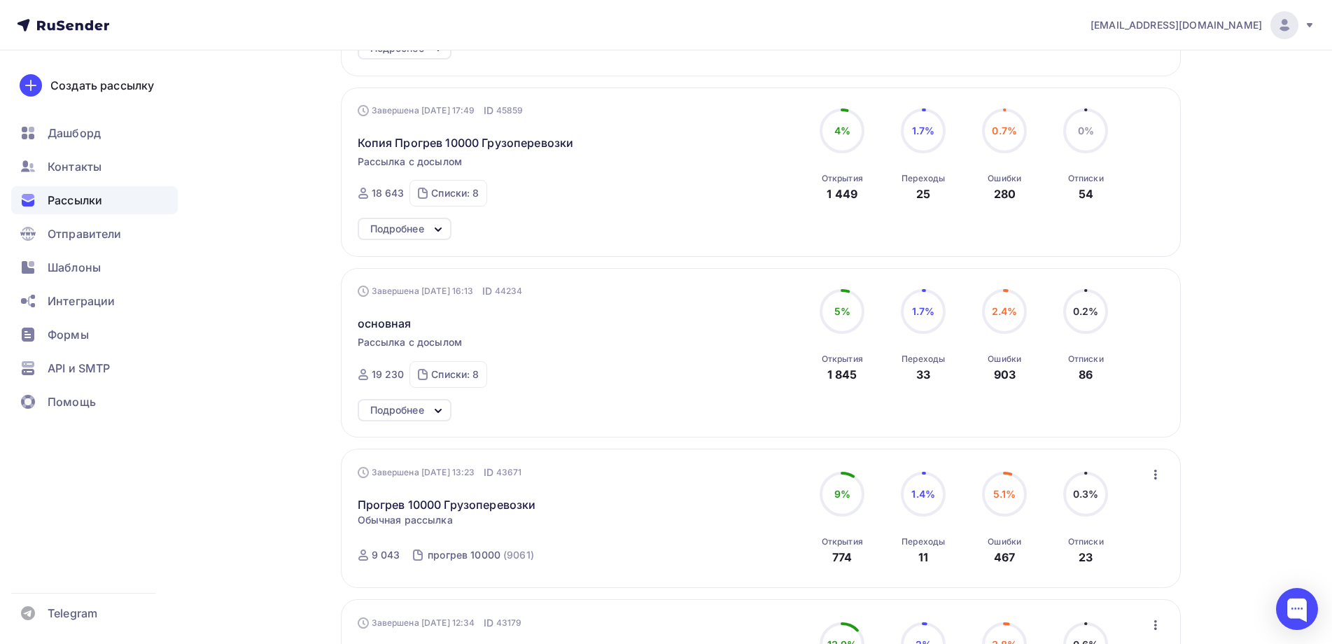
click at [1155, 471] on icon "button" at bounding box center [1155, 475] width 3 height 10
